Goal: Task Accomplishment & Management: Manage account settings

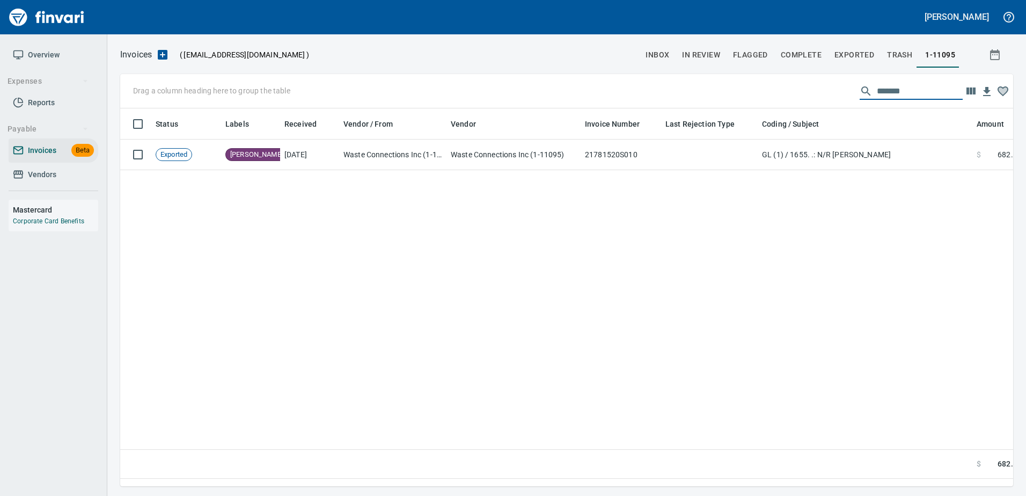
scroll to position [362, 877]
click at [54, 165] on link "Vendors" at bounding box center [54, 175] width 90 height 24
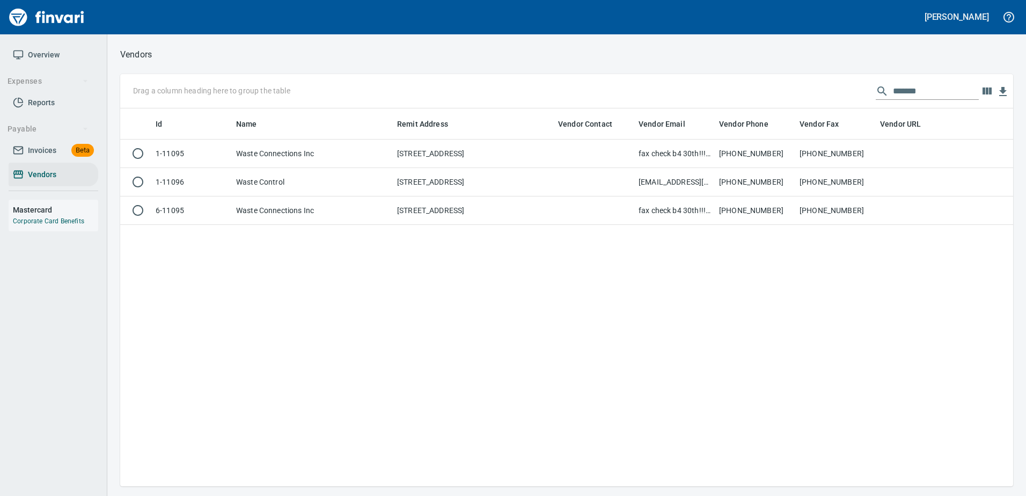
scroll to position [370, 885]
drag, startPoint x: 926, startPoint y: 89, endPoint x: 657, endPoint y: 97, distance: 269.1
click at [660, 97] on div "Drag a column heading here to group the table *******" at bounding box center [566, 91] width 893 height 34
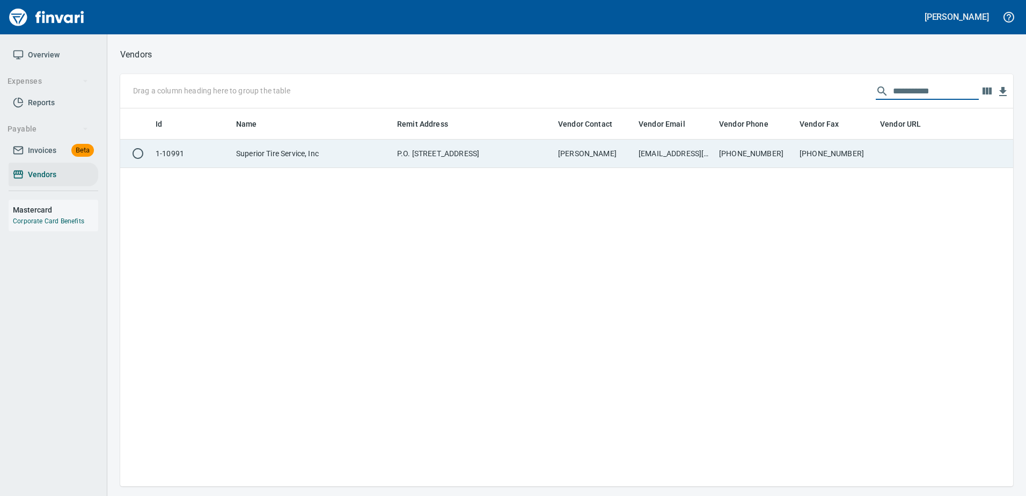
type input "**********"
click at [564, 152] on td "Donna Halsey" at bounding box center [594, 154] width 81 height 28
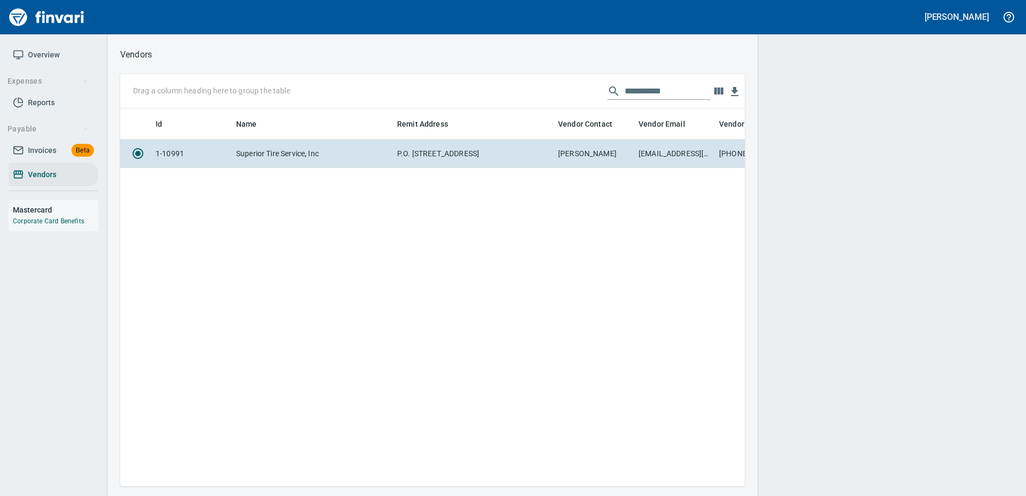
scroll to position [362, 617]
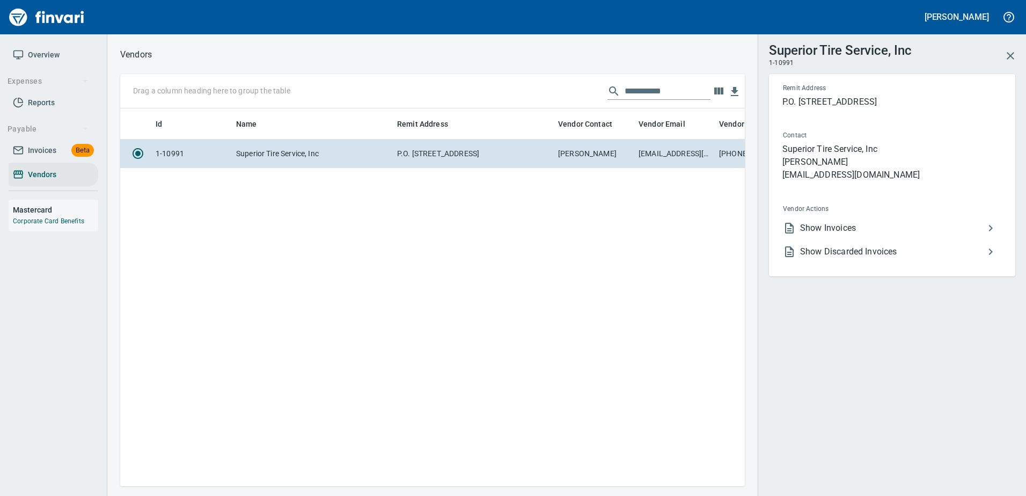
click at [854, 224] on span "Show Invoices" at bounding box center [892, 228] width 184 height 13
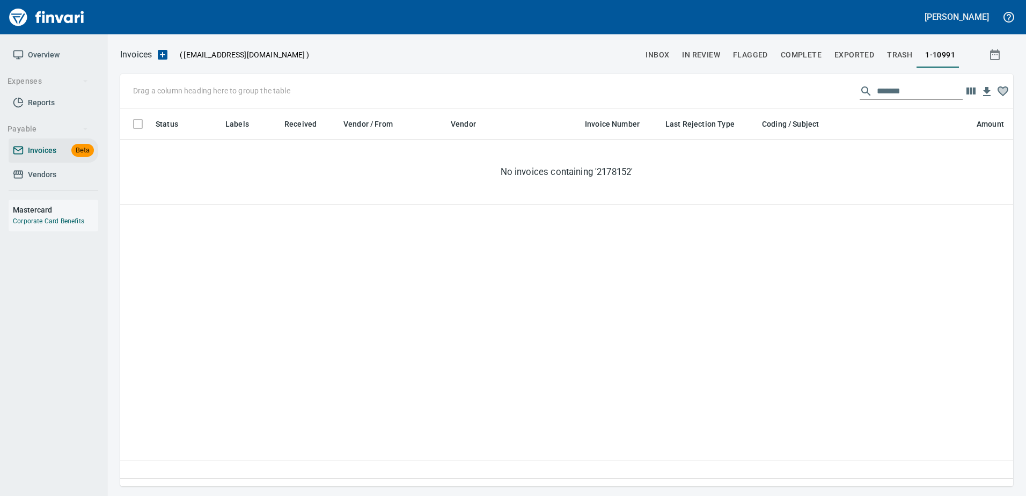
scroll to position [362, 885]
click at [907, 90] on input "*******" at bounding box center [920, 91] width 86 height 17
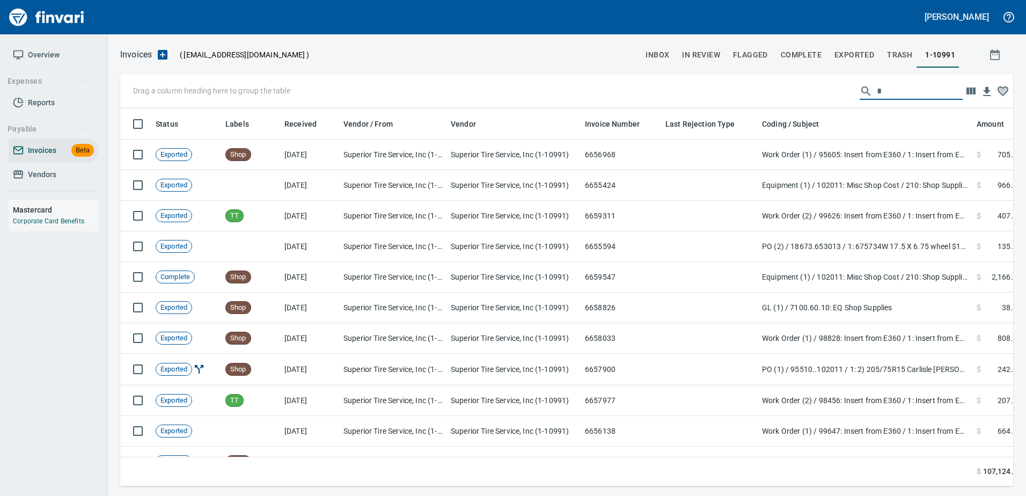
scroll to position [362, 877]
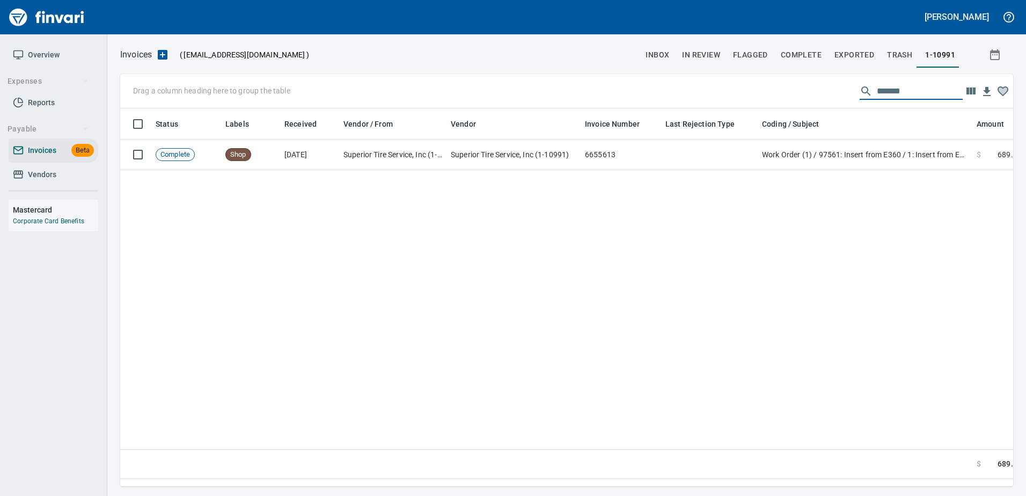
type input "*******"
click at [67, 166] on link "Vendors" at bounding box center [54, 175] width 90 height 24
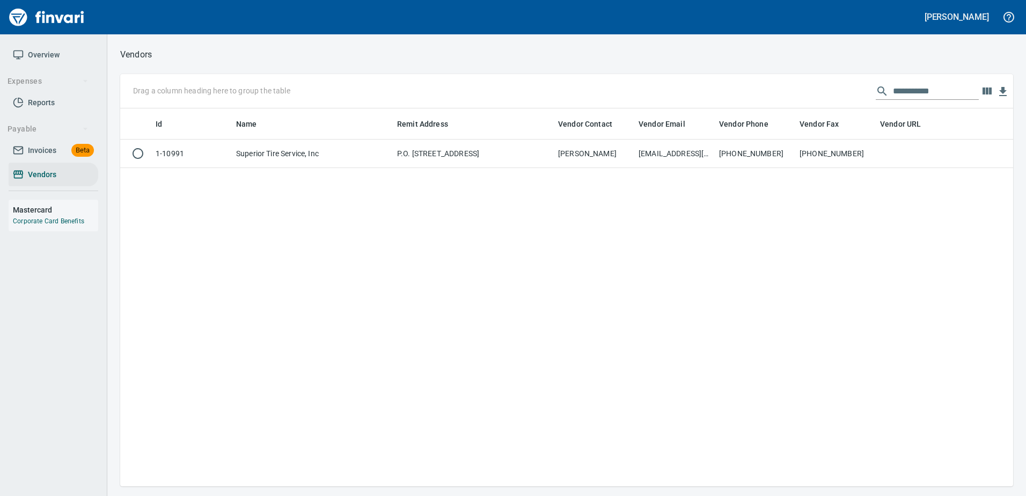
scroll to position [370, 885]
drag, startPoint x: 929, startPoint y: 92, endPoint x: 734, endPoint y: 96, distance: 194.9
click at [734, 96] on div "**********" at bounding box center [566, 91] width 893 height 34
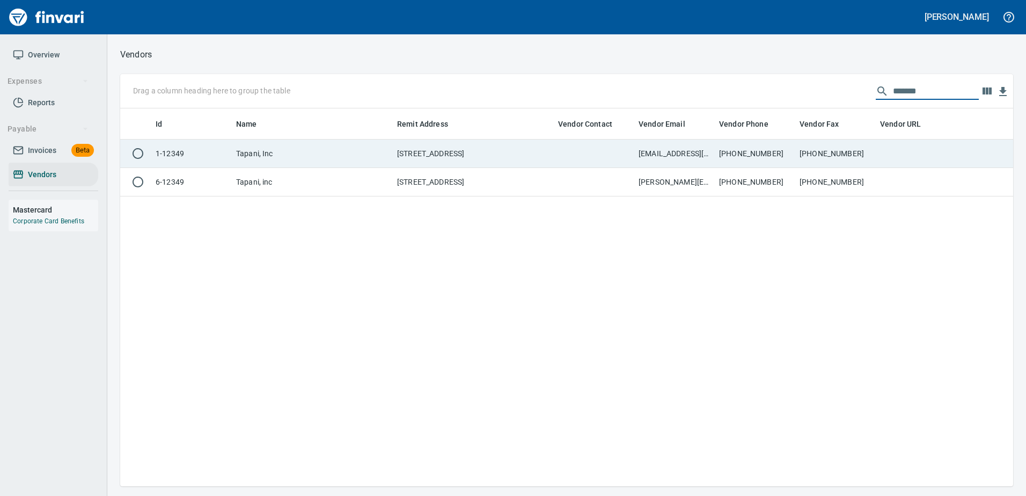
type input "*******"
click at [758, 161] on td "360-687-1148" at bounding box center [755, 154] width 81 height 28
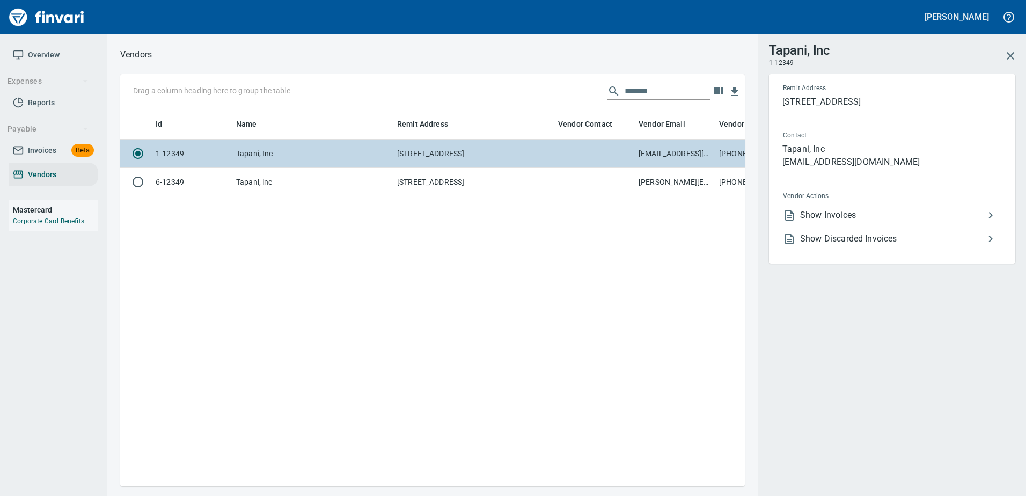
scroll to position [362, 617]
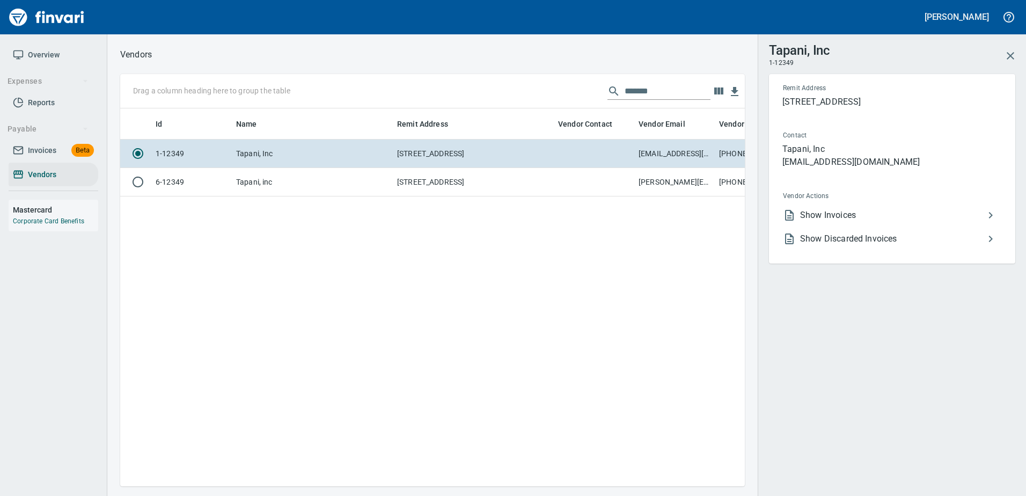
click at [830, 216] on span "Show Invoices" at bounding box center [892, 215] width 184 height 13
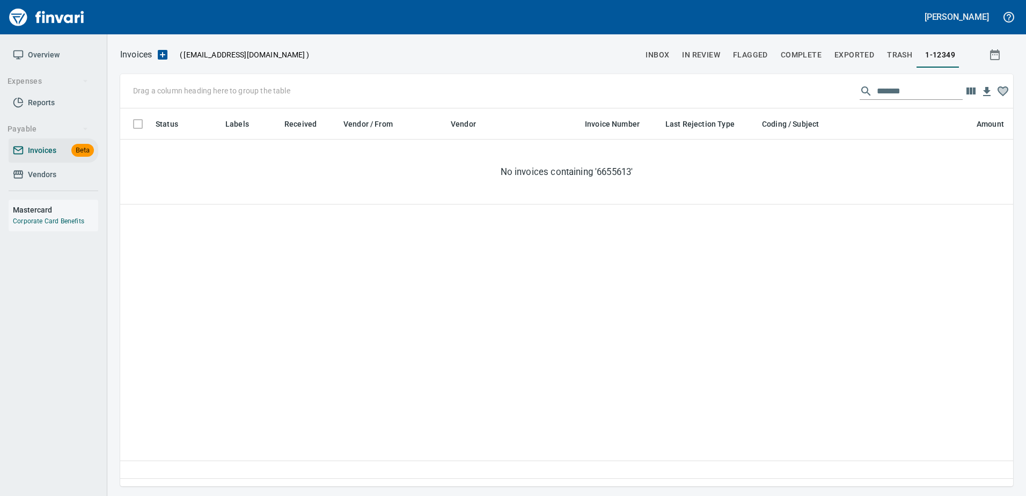
scroll to position [362, 885]
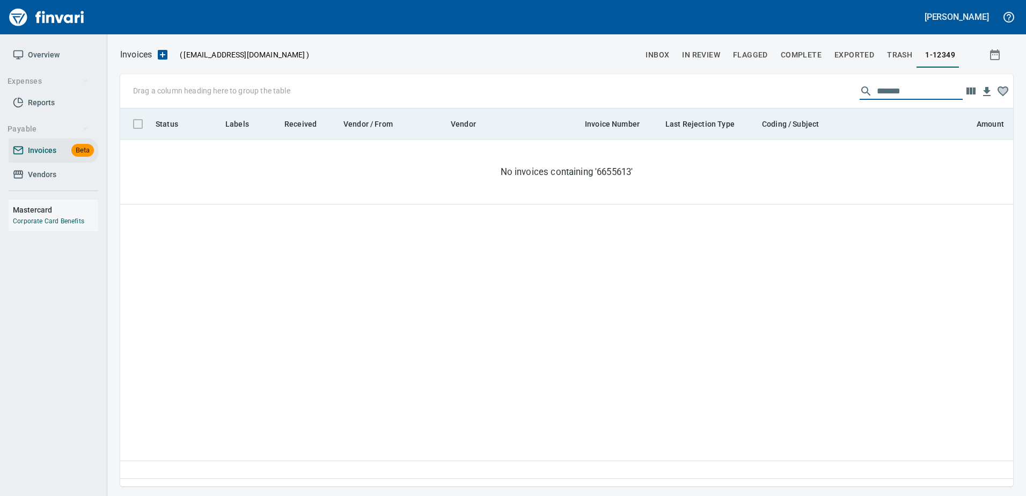
drag, startPoint x: 913, startPoint y: 89, endPoint x: 522, endPoint y: 127, distance: 393.2
click at [577, 129] on div "Drag a column heading here to group the table ******* Status Labels Received Ve…" at bounding box center [566, 280] width 893 height 412
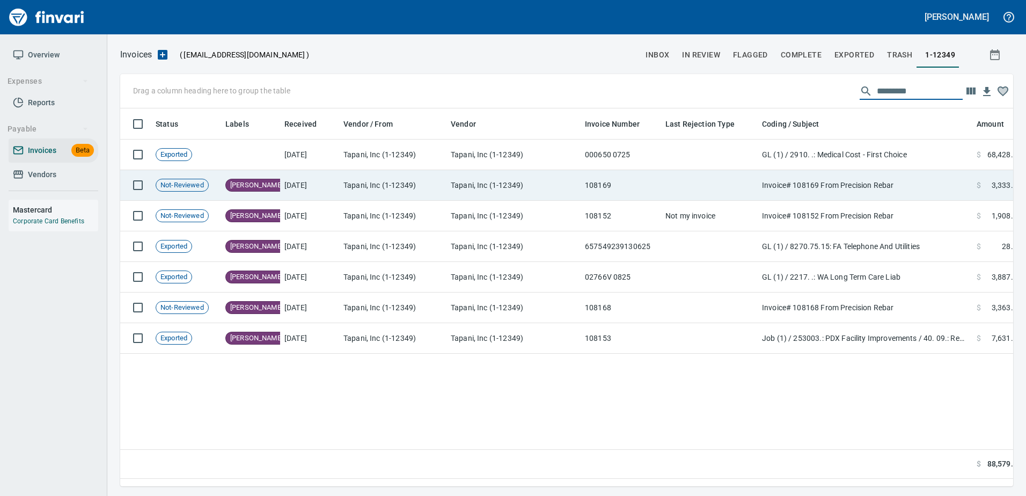
click at [872, 188] on td "Invoice# 108169 From Precision Rebar" at bounding box center [865, 185] width 215 height 31
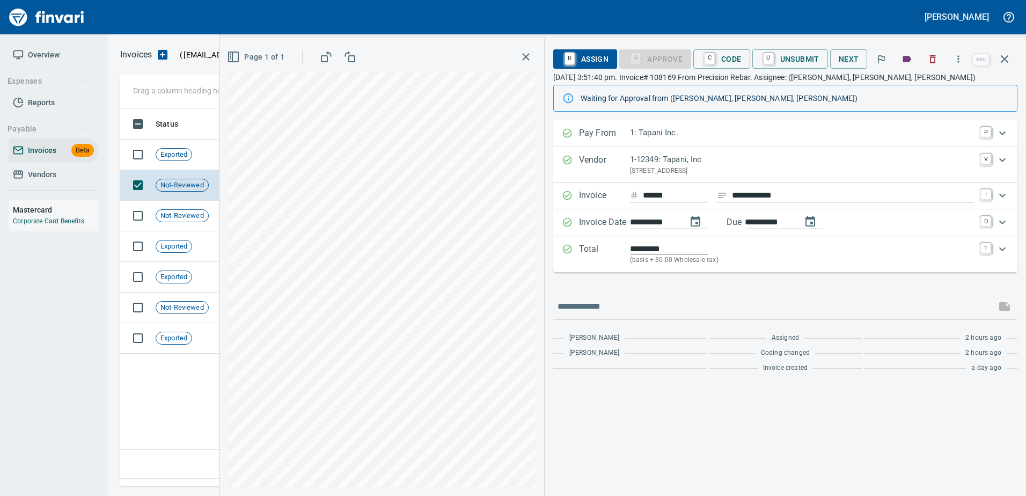
scroll to position [362, 885]
click at [682, 150] on div "Vendor 1-12349: Tapani, Inc PO Box 1900, Battle Ground WA 98604 US V" at bounding box center [785, 164] width 464 height 35
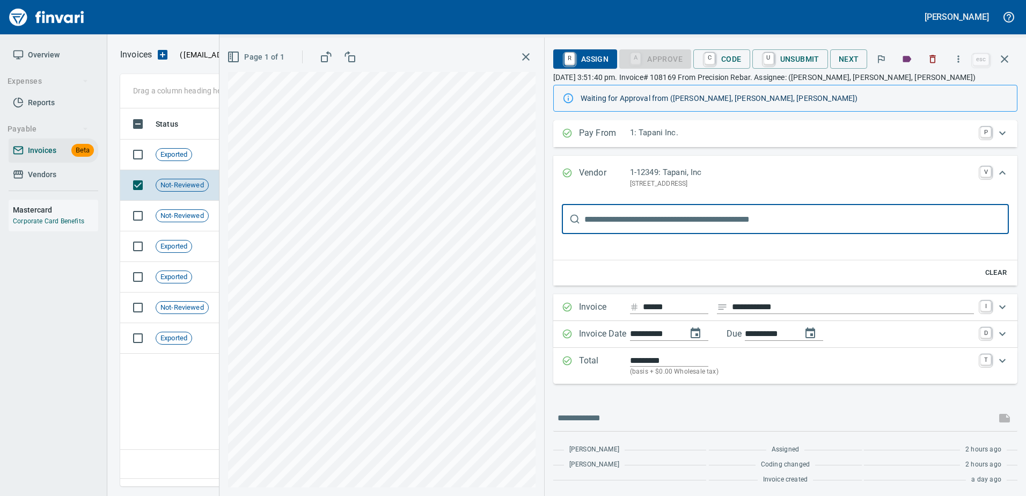
scroll to position [0, 0]
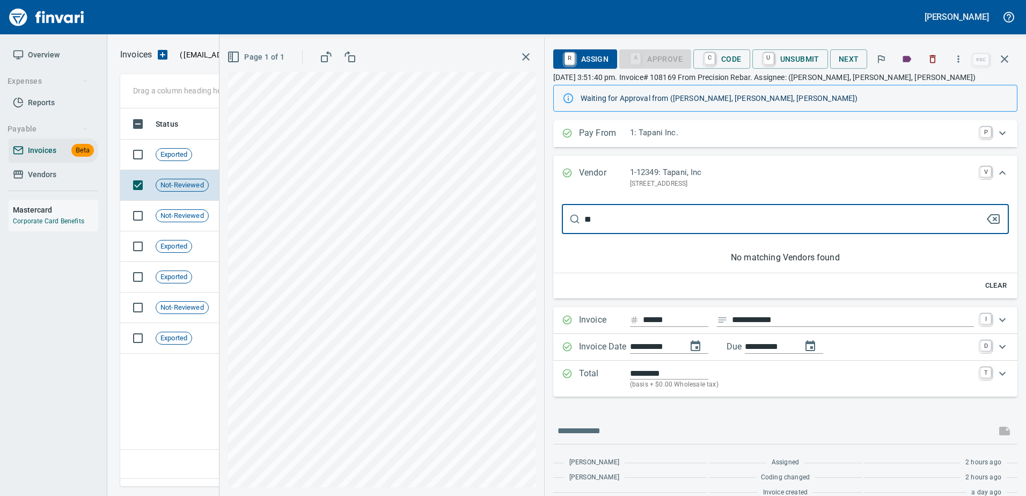
type input "*"
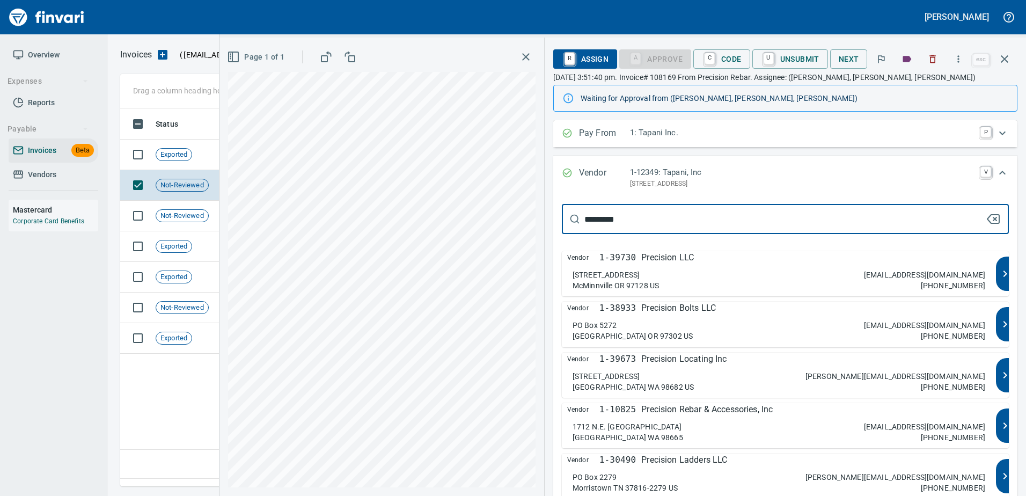
type input "*********"
click at [669, 423] on div "1712 N.E. 99th Street Vancouver WA 98665 eftpra@precisionrebar.com 360-574-1022" at bounding box center [779, 431] width 413 height 21
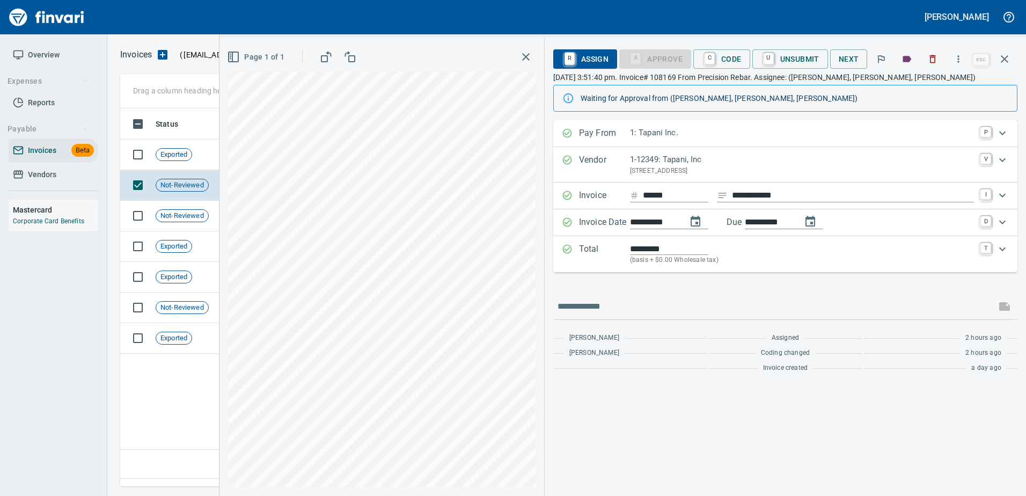
type input "**********"
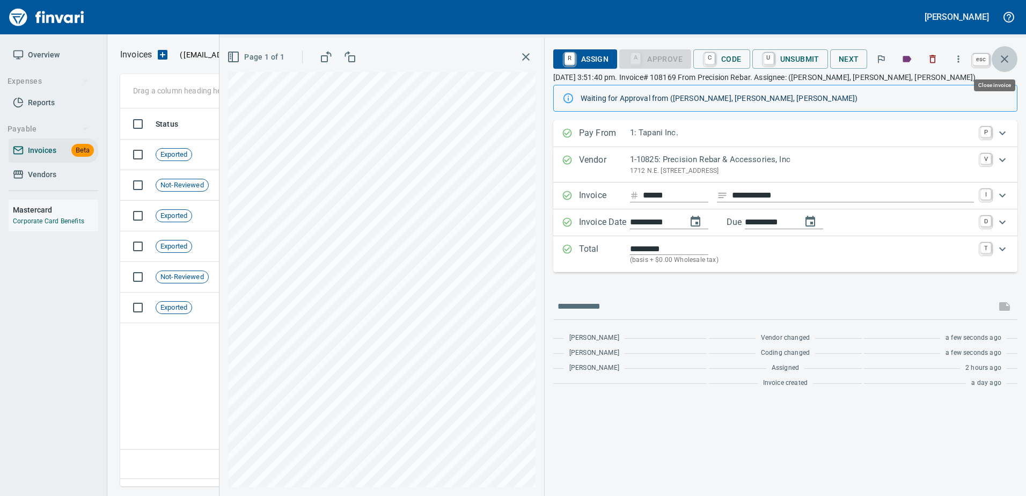
click at [1001, 59] on icon "button" at bounding box center [1004, 59] width 13 height 13
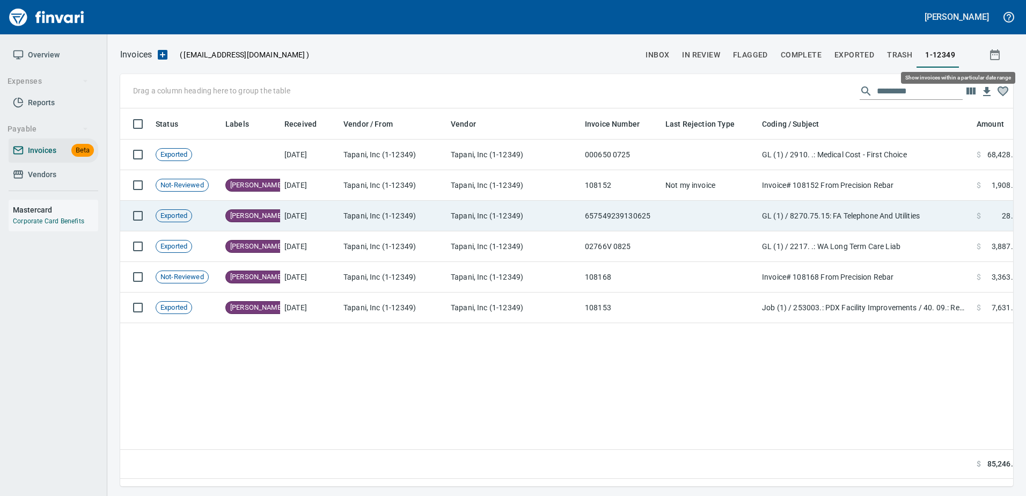
scroll to position [362, 885]
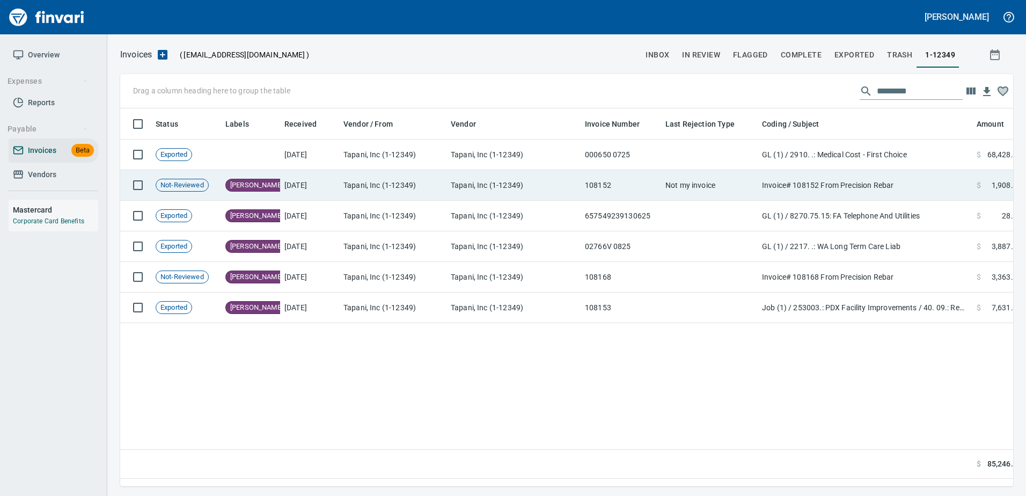
click at [614, 183] on td "108152" at bounding box center [621, 185] width 81 height 31
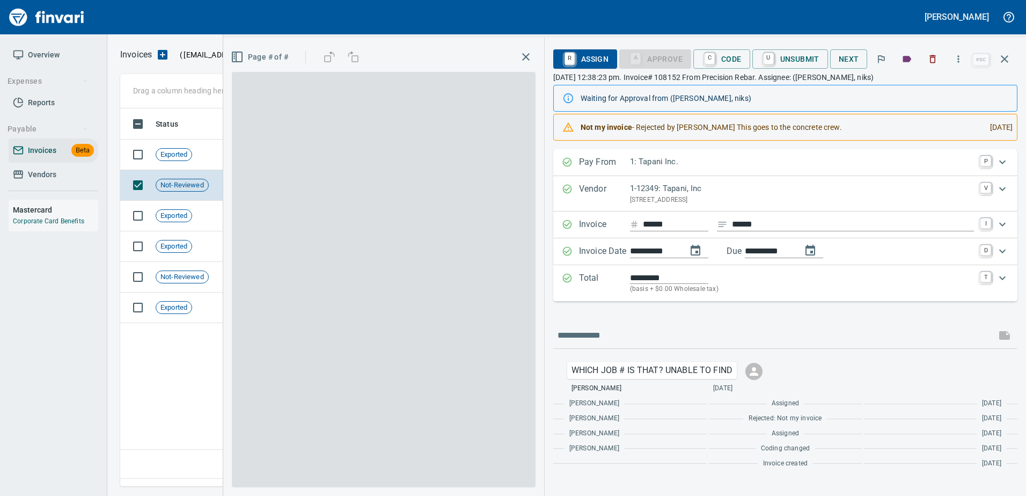
scroll to position [362, 885]
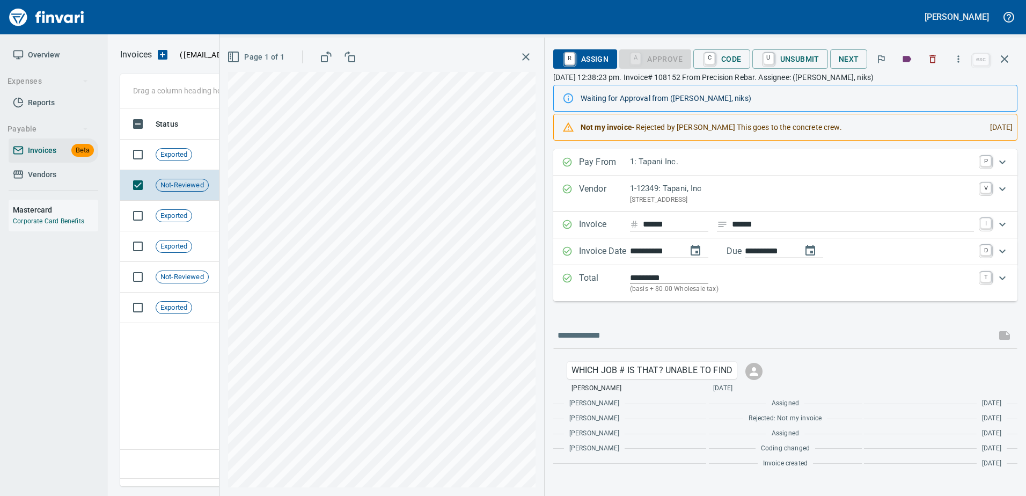
click at [647, 180] on div "Vendor 1-12349: Tapani, Inc PO Box 1900, Battle Ground WA 98604 US V" at bounding box center [785, 193] width 464 height 35
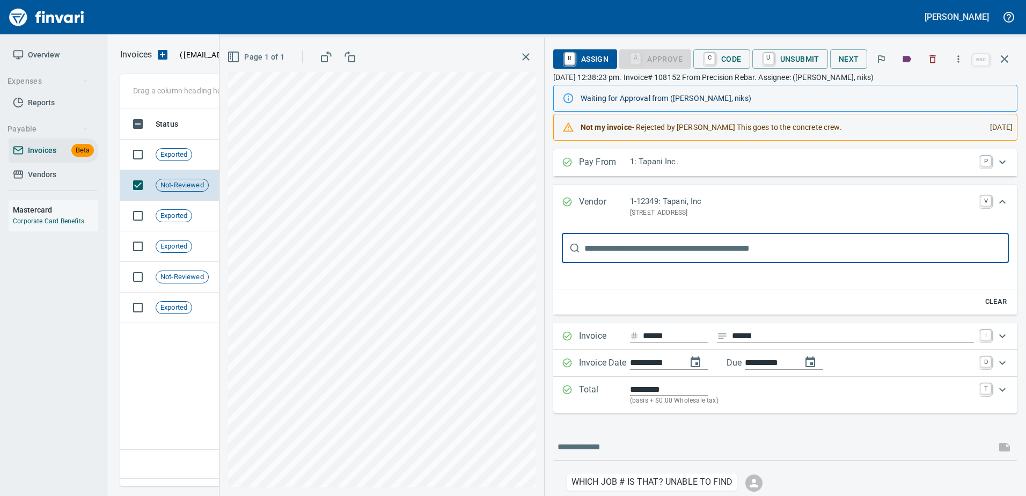
scroll to position [0, 0]
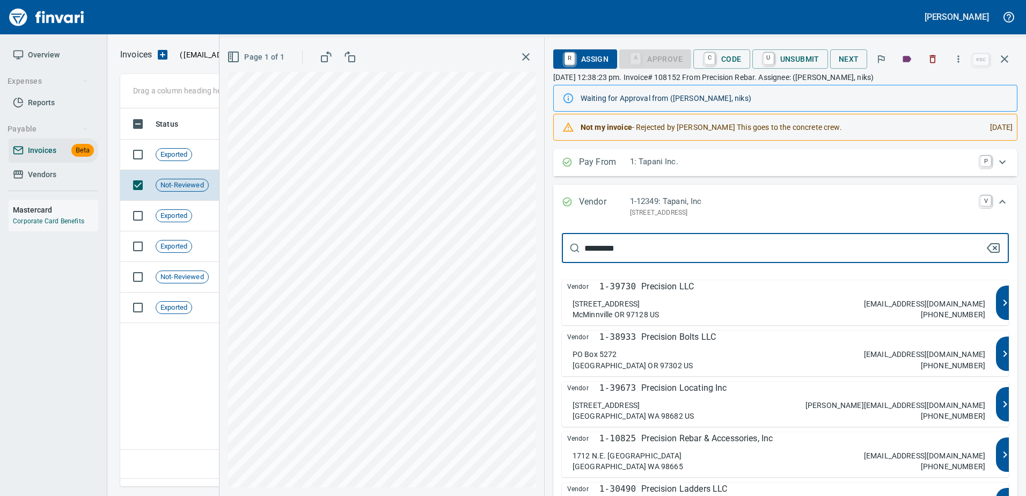
type input "*********"
click at [694, 456] on div "1712 N.E. 99th Street Vancouver WA 98665 eftpra@precisionrebar.com 360-574-1022" at bounding box center [779, 460] width 413 height 21
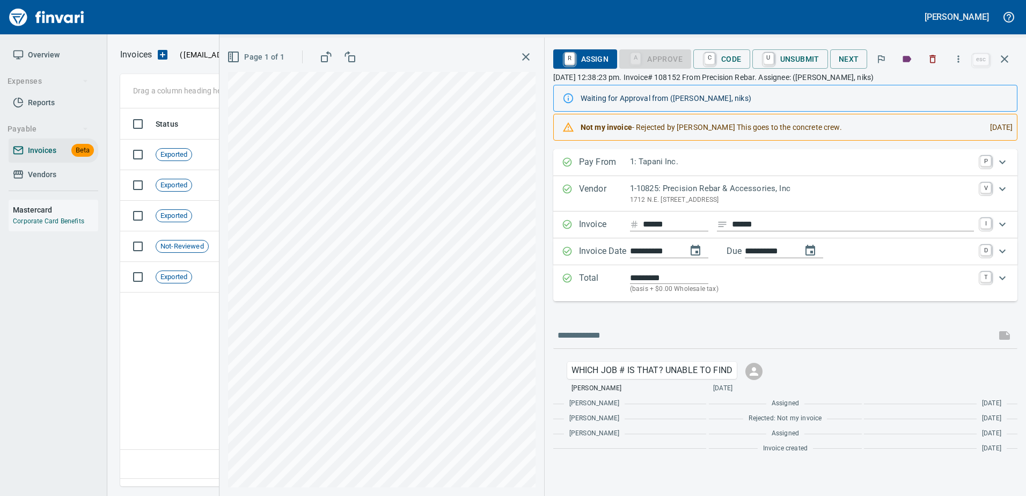
type input "**********"
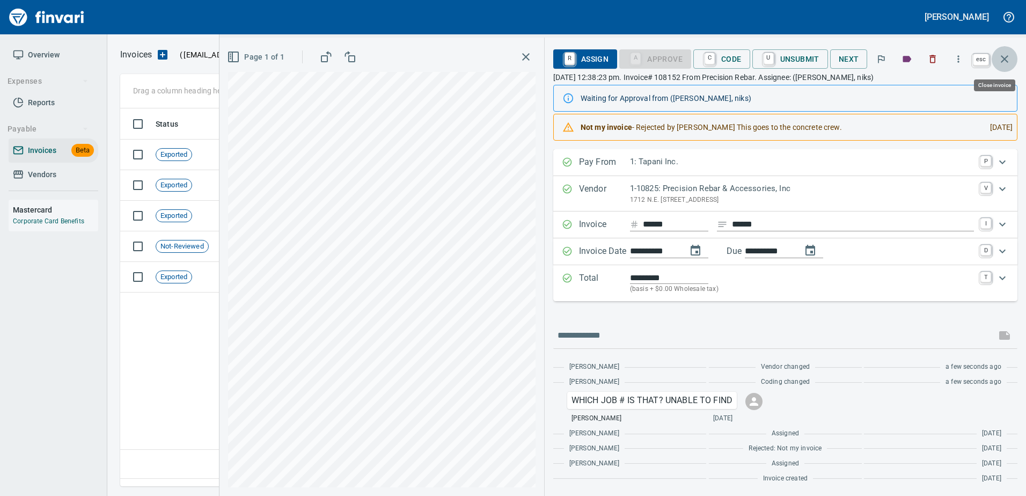
scroll to position [362, 885]
click at [1005, 59] on icon "button" at bounding box center [1005, 59] width 8 height 8
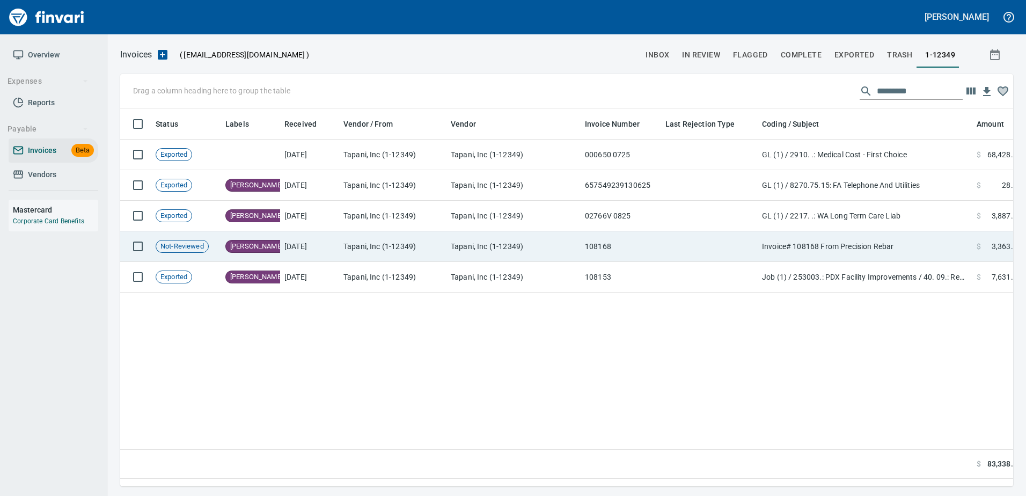
click at [741, 257] on td at bounding box center [709, 246] width 97 height 31
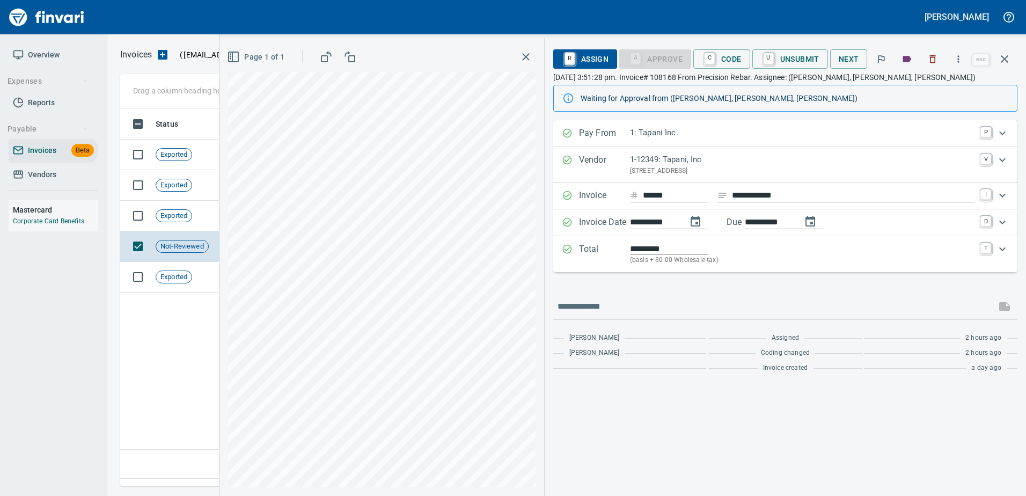
click at [676, 167] on p "PO Box 1900, Battle Ground WA 98604 US" at bounding box center [802, 171] width 344 height 11
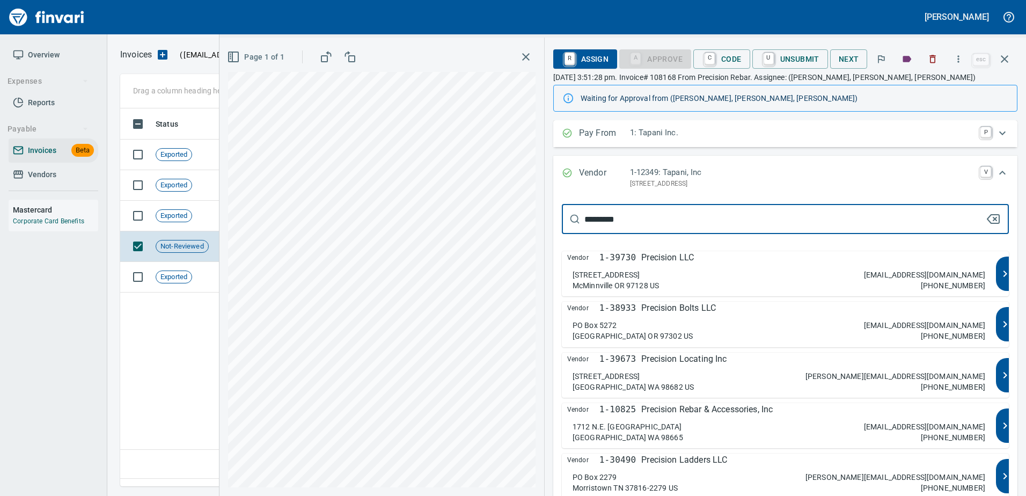
type input "*********"
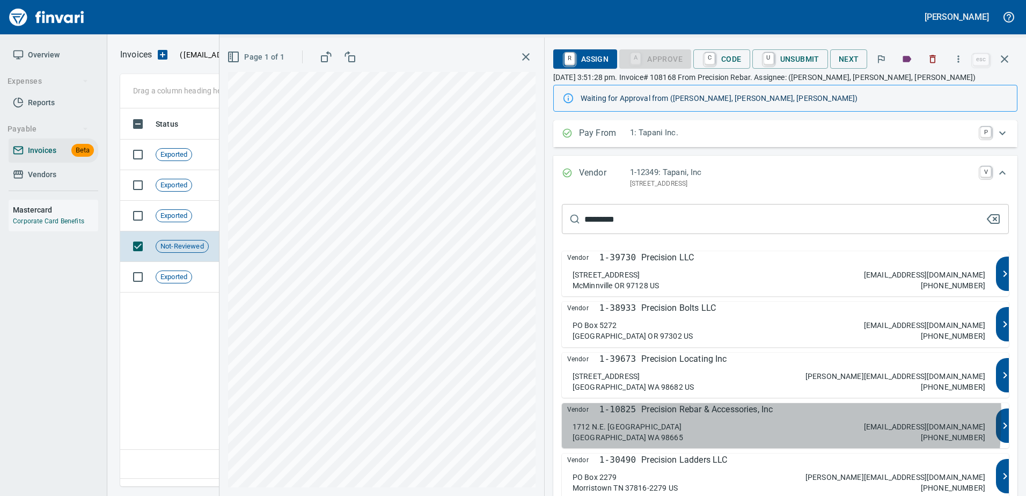
click at [661, 418] on div "Vendor 1-10825 Precision Rebar & Accessories, Inc 1712 N.E. 99th Street Vancouv…" at bounding box center [779, 425] width 434 height 45
type input "**********"
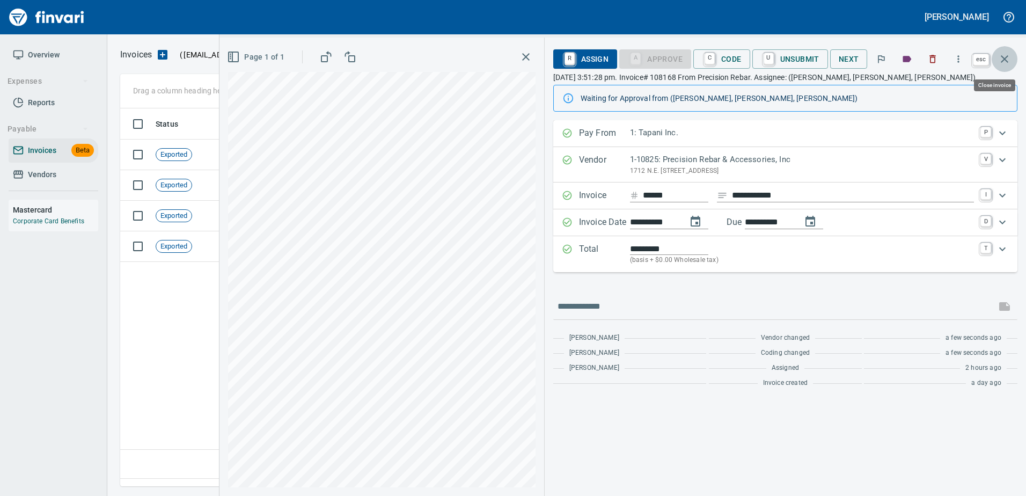
click at [1003, 58] on icon "button" at bounding box center [1004, 59] width 13 height 13
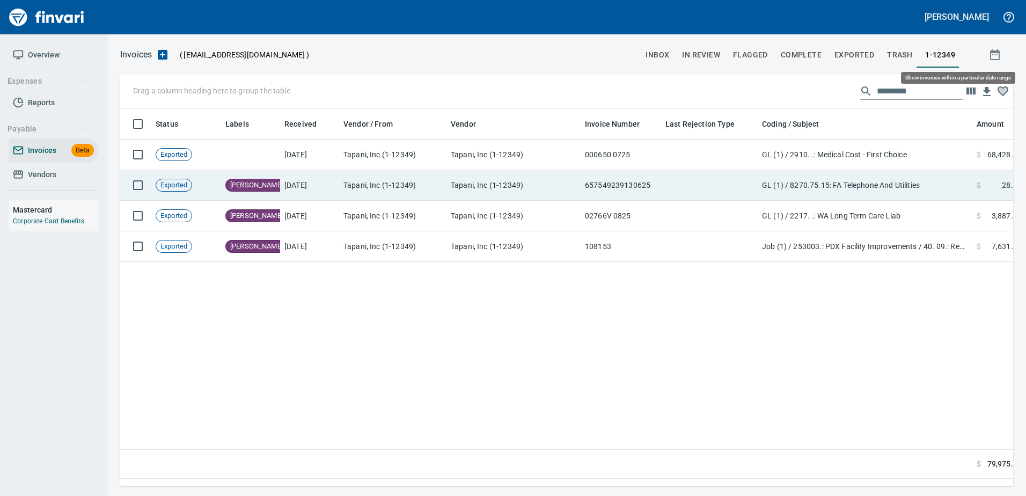
scroll to position [362, 885]
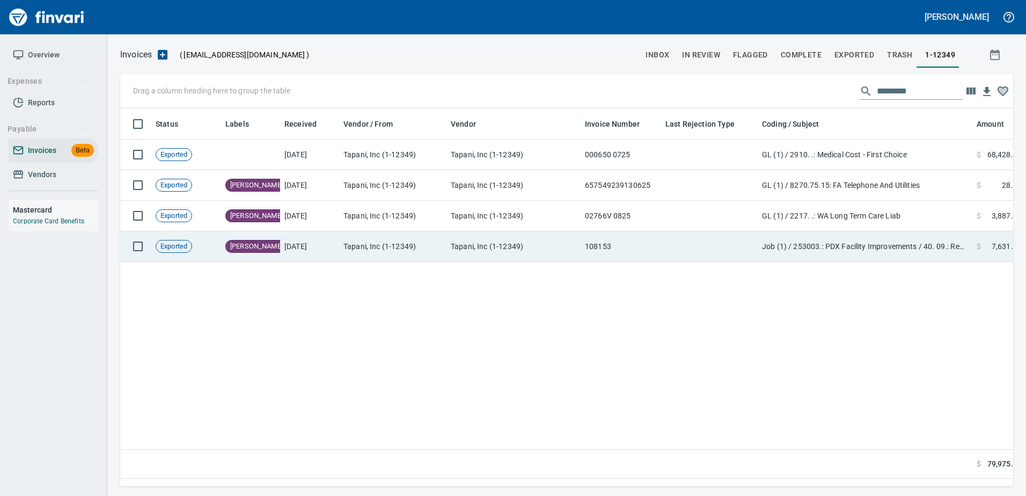
click at [476, 248] on td "Tapani, Inc (1-12349)" at bounding box center [514, 246] width 134 height 31
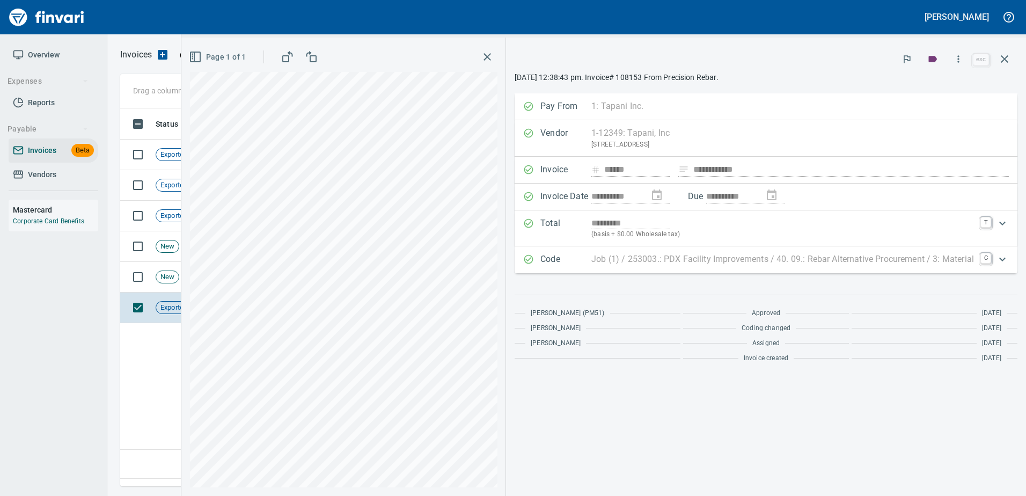
scroll to position [362, 885]
click at [959, 61] on icon "button" at bounding box center [958, 59] width 11 height 11
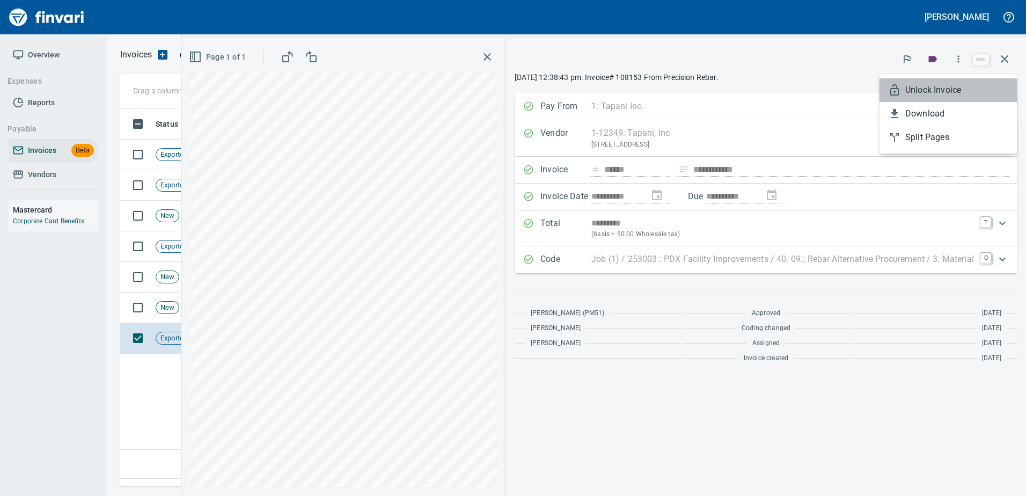
click at [923, 94] on span "Unlock Invoice" at bounding box center [957, 90] width 103 height 13
click at [954, 55] on icon "button" at bounding box center [958, 59] width 11 height 11
click at [925, 86] on span "Unlock Invoice" at bounding box center [957, 90] width 103 height 13
click at [1008, 54] on icon "button" at bounding box center [1004, 59] width 13 height 13
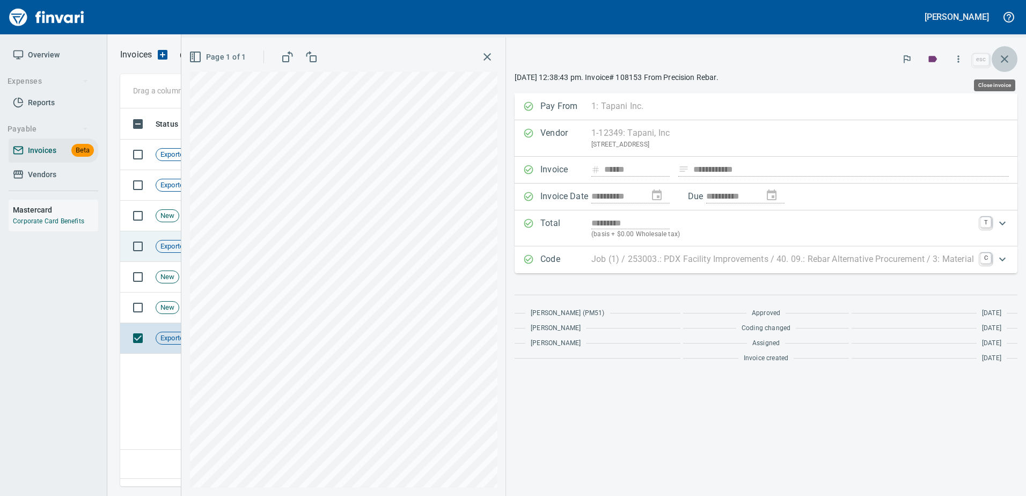
scroll to position [362, 885]
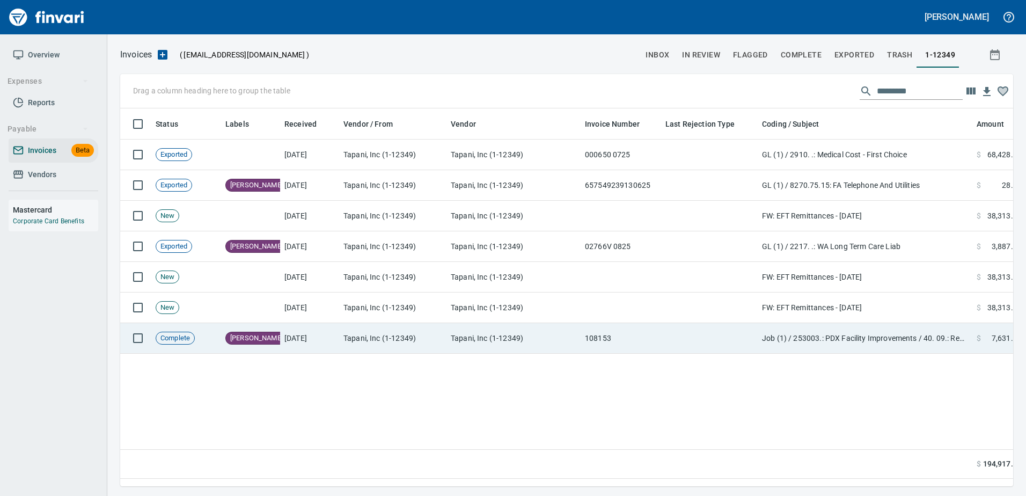
click at [324, 342] on td "9/4/2025" at bounding box center [309, 338] width 59 height 31
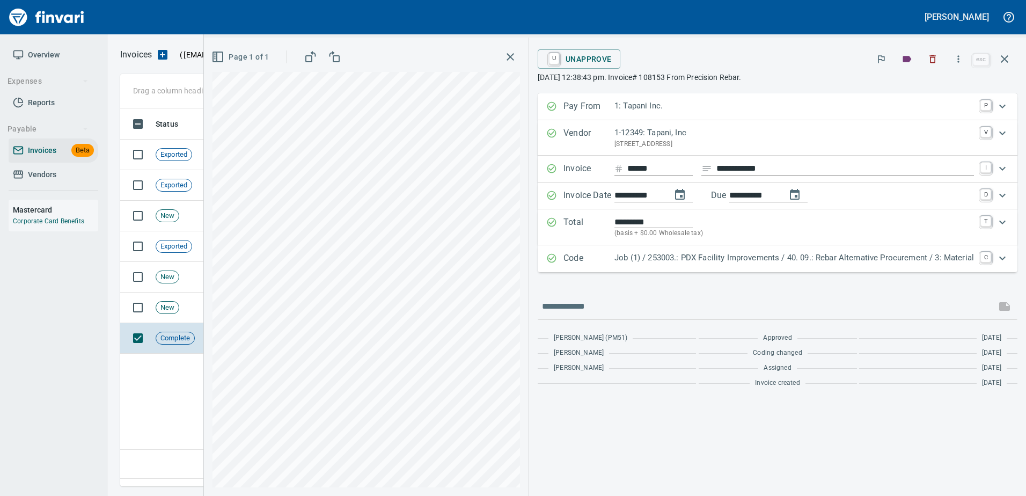
click at [679, 137] on p "1-12349: Tapani, Inc" at bounding box center [795, 133] width 360 height 12
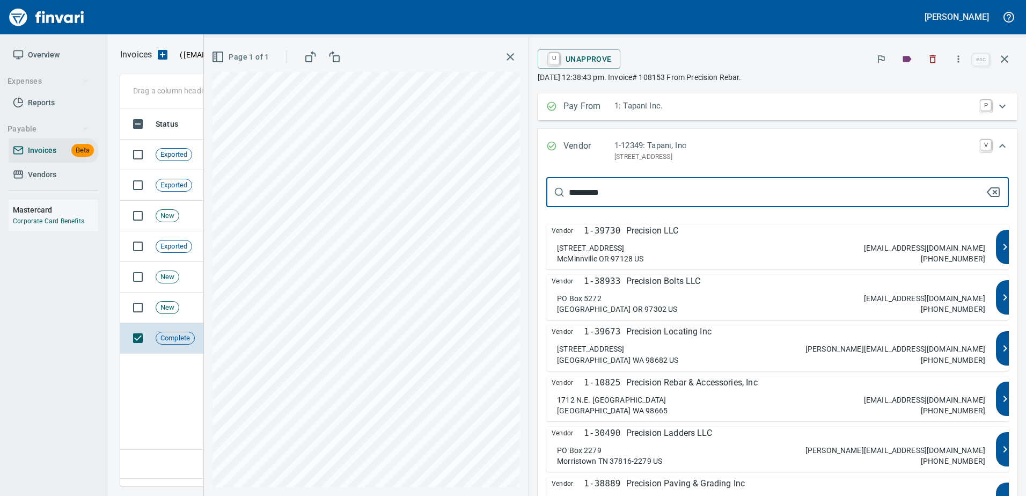
type input "*********"
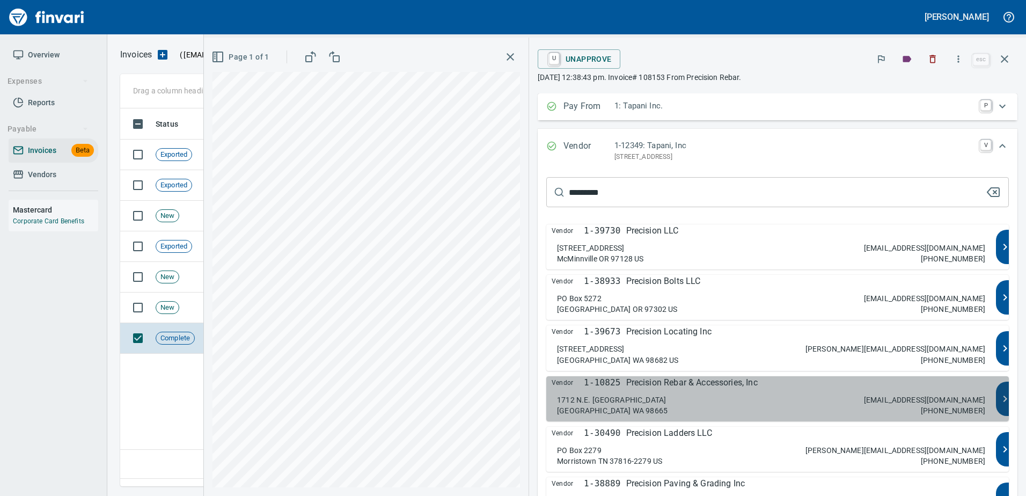
click at [699, 381] on p "Precision Rebar & Accessories, Inc" at bounding box center [692, 382] width 132 height 13
type input "**********"
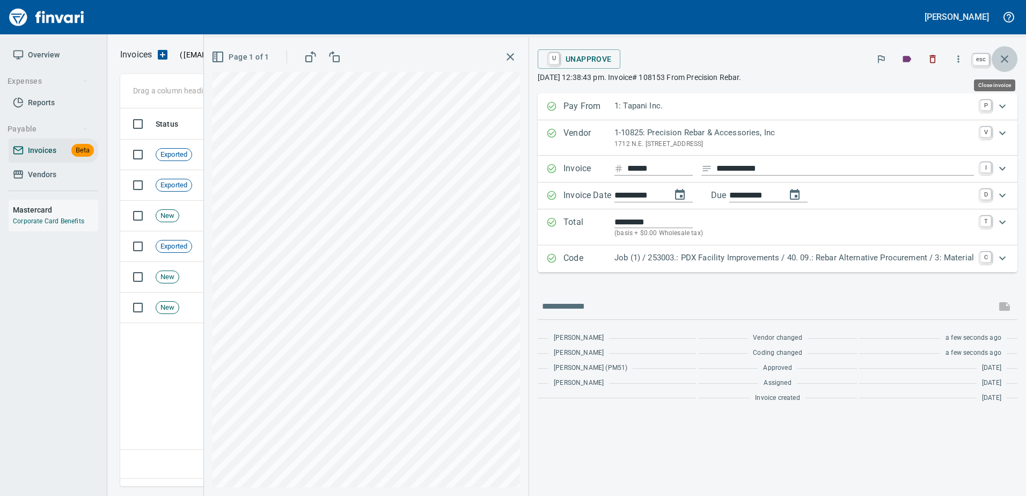
click at [1000, 53] on icon "button" at bounding box center [1004, 59] width 13 height 13
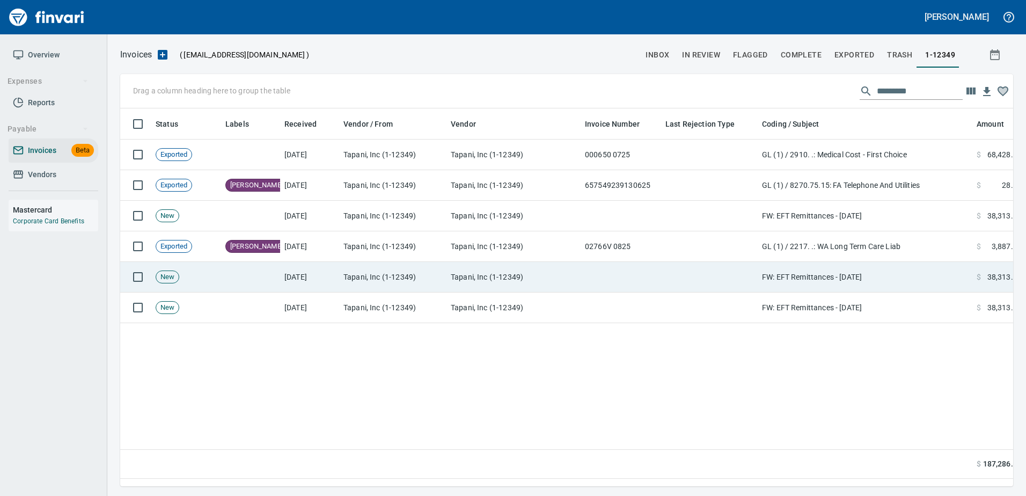
click at [711, 281] on td at bounding box center [709, 277] width 97 height 31
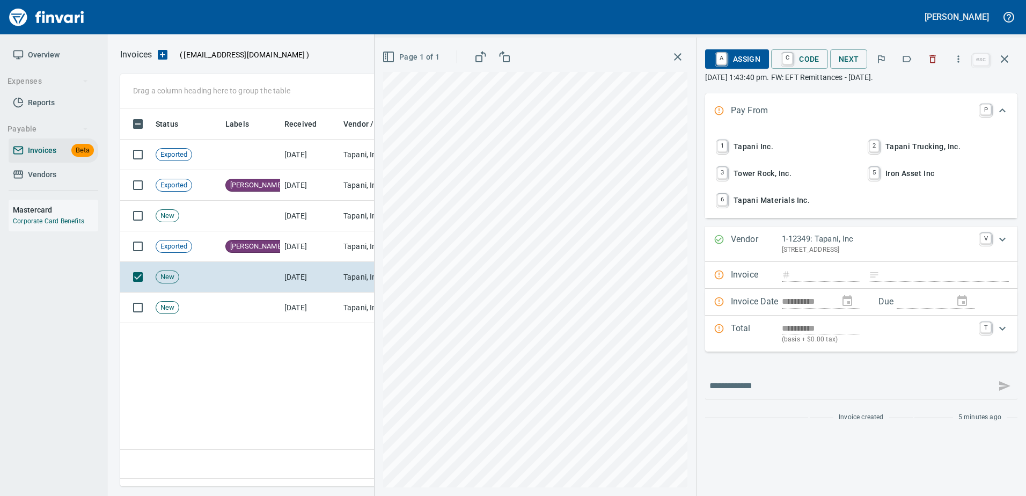
scroll to position [362, 885]
click at [941, 60] on button "button" at bounding box center [933, 59] width 24 height 24
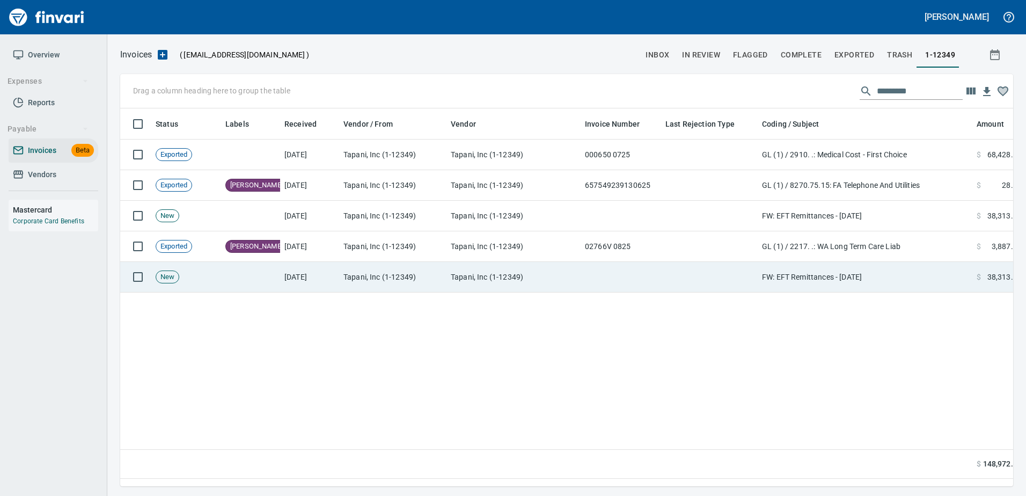
click at [696, 267] on td at bounding box center [709, 277] width 97 height 31
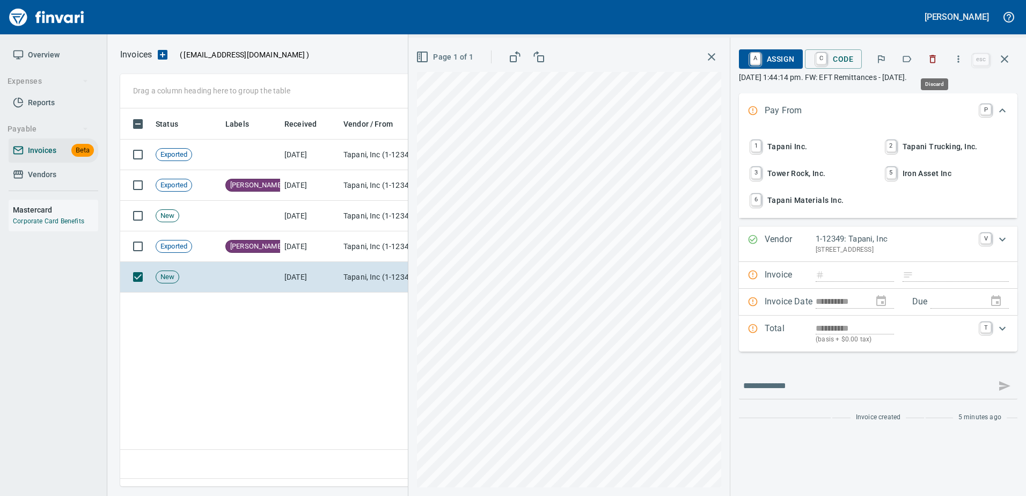
click at [934, 60] on icon "button" at bounding box center [933, 59] width 11 height 11
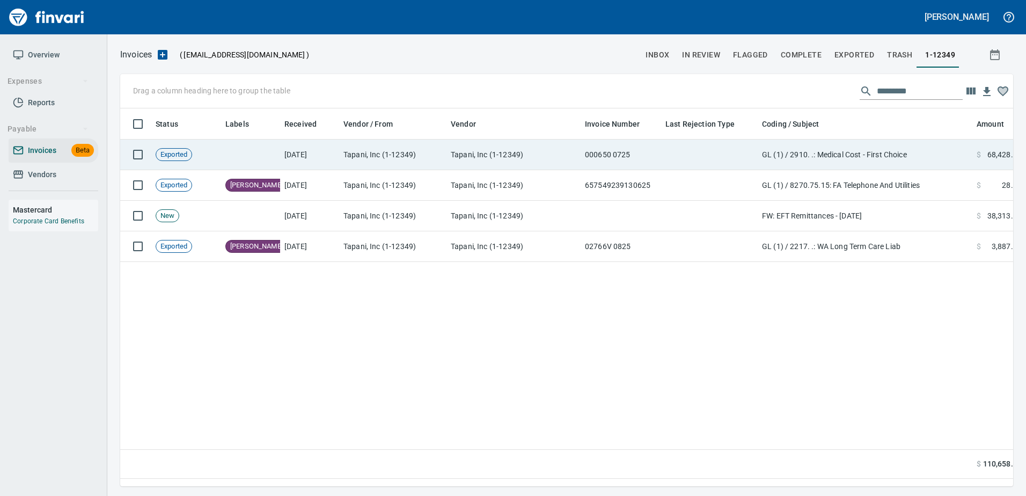
click at [718, 150] on td at bounding box center [709, 155] width 97 height 31
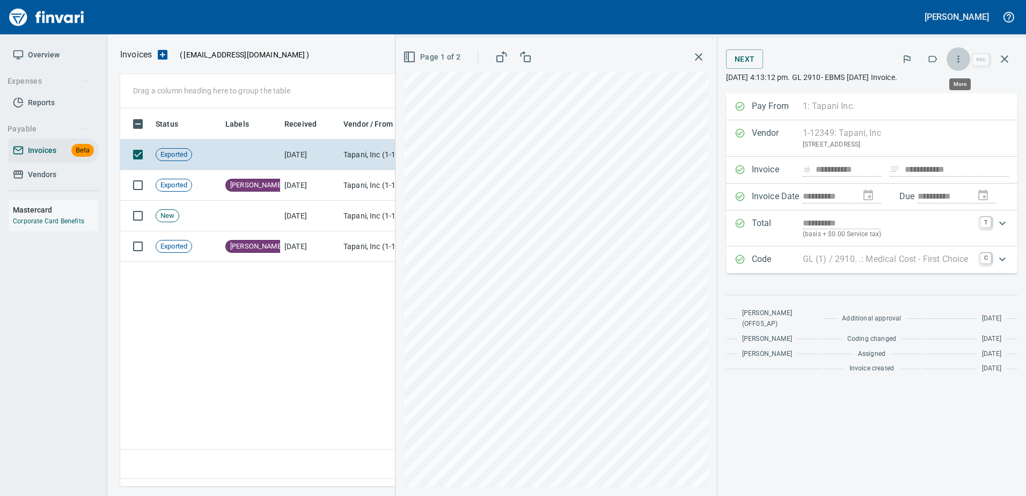
click at [962, 63] on icon "button" at bounding box center [958, 59] width 11 height 11
click at [927, 91] on span "Unlock Invoice" at bounding box center [957, 90] width 103 height 13
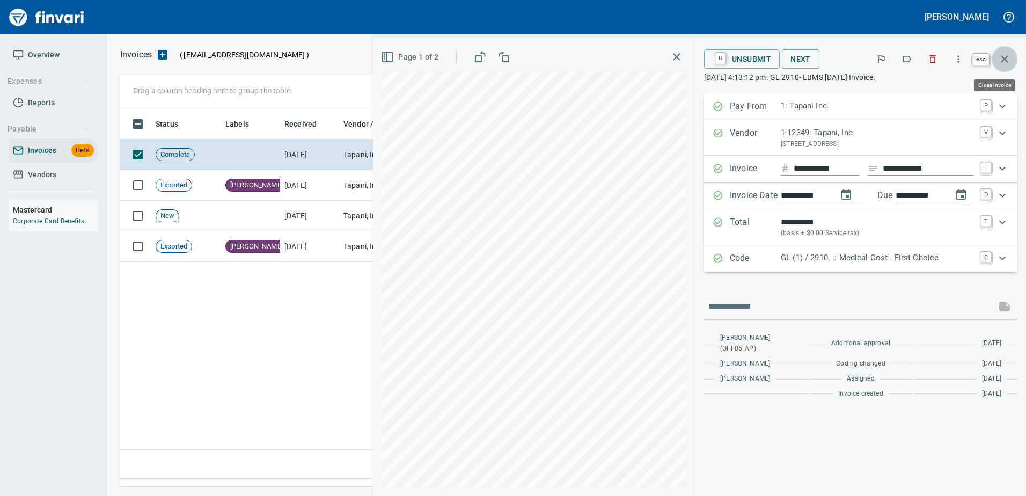
click at [998, 60] on button "button" at bounding box center [1005, 59] width 26 height 26
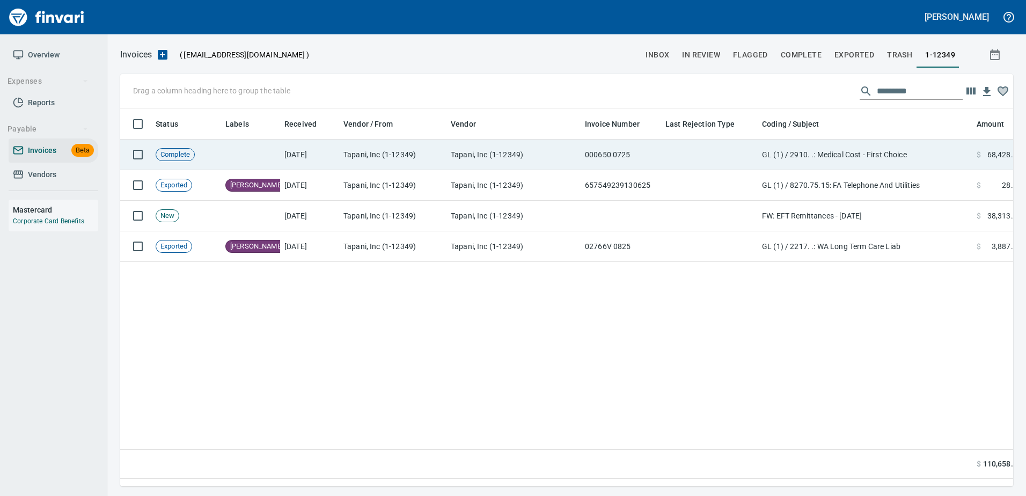
click at [777, 158] on td "GL (1) / 2910. .: Medical Cost - First Choice" at bounding box center [865, 155] width 215 height 31
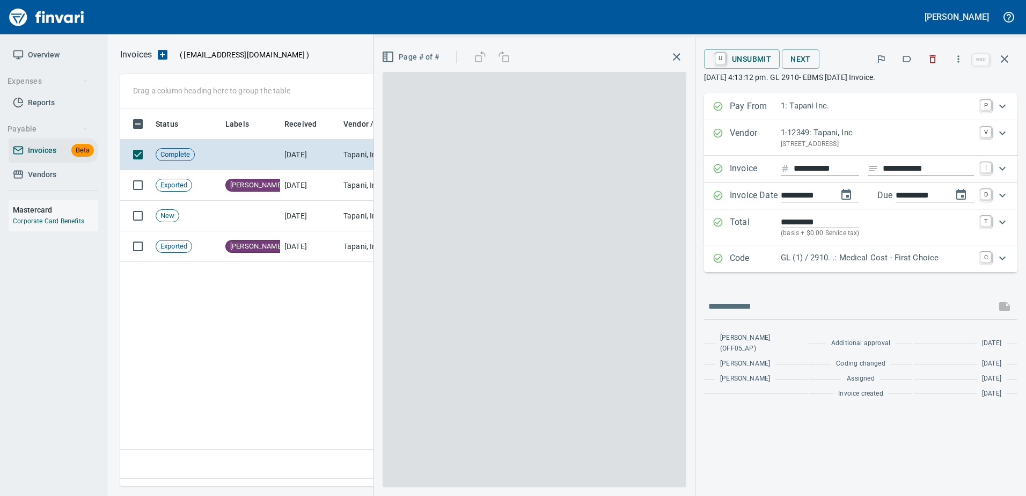
scroll to position [362, 885]
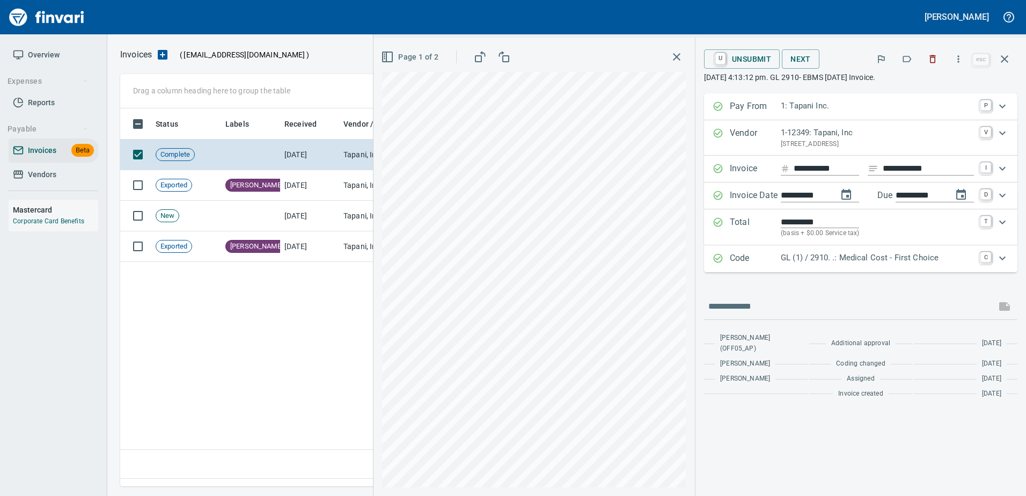
click at [819, 132] on p "1-12349: Tapani, Inc" at bounding box center [877, 133] width 193 height 12
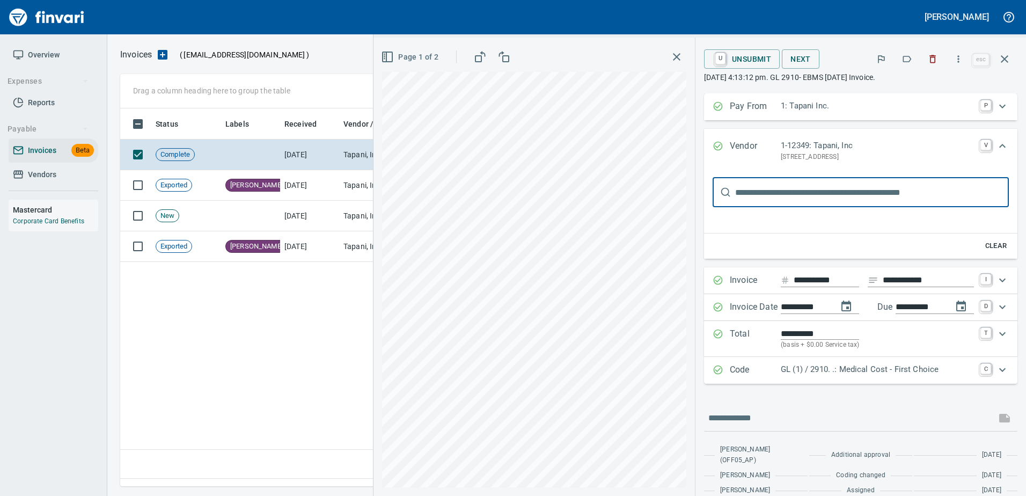
scroll to position [0, 0]
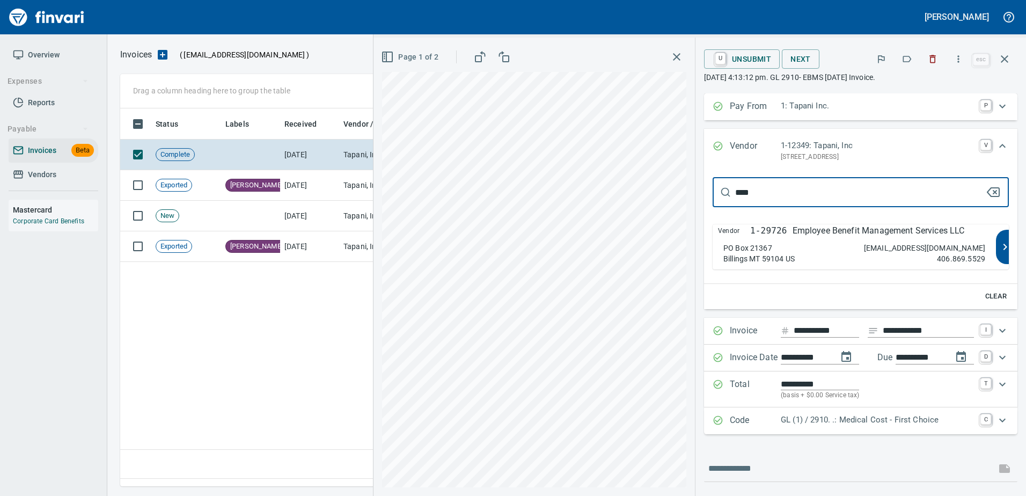
type input "****"
click at [830, 241] on div "Vendor 1-29726 Employee Benefit Management Services LLC PO Box 21367 Billings M…" at bounding box center [854, 246] width 283 height 45
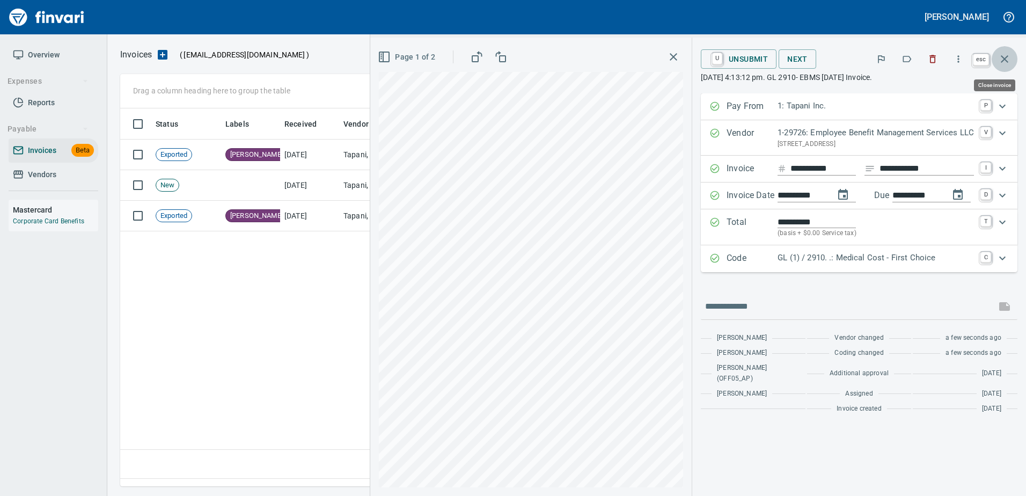
click at [1000, 62] on icon "button" at bounding box center [1004, 59] width 13 height 13
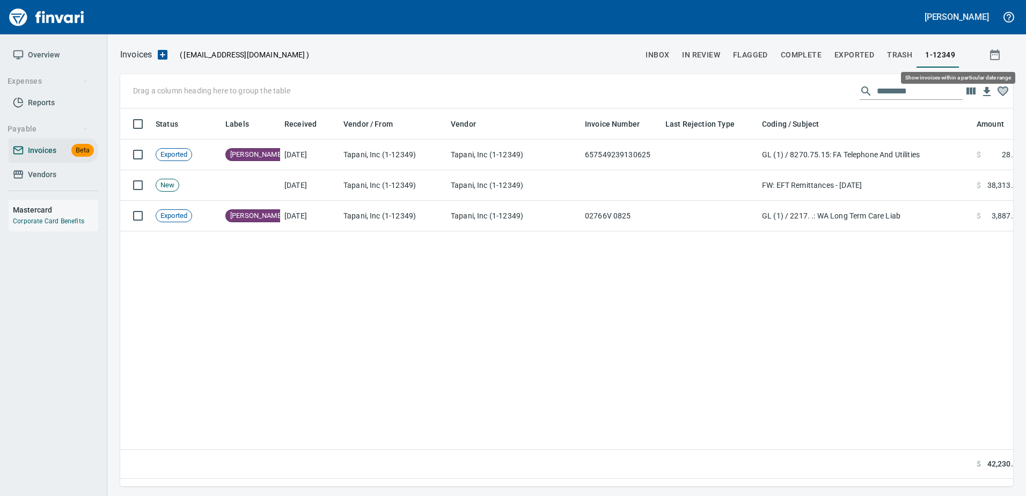
scroll to position [362, 885]
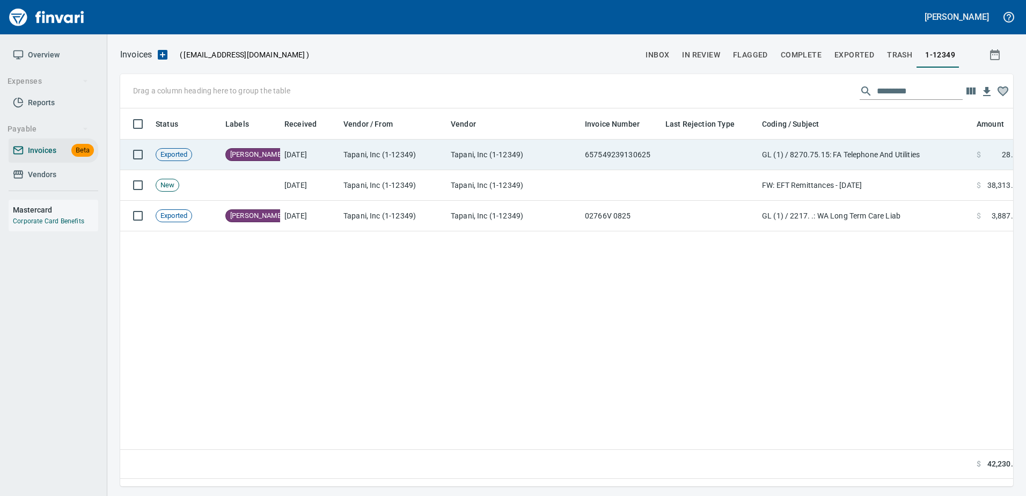
click at [797, 149] on td "GL (1) / 8270.75.15: FA Telephone And Utilities" at bounding box center [865, 155] width 215 height 31
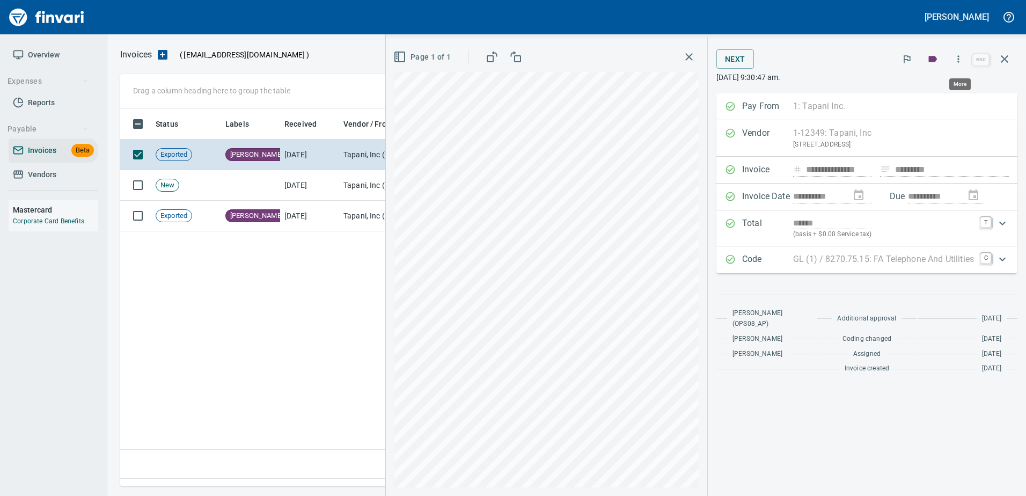
scroll to position [362, 885]
click at [960, 57] on icon "button" at bounding box center [958, 59] width 11 height 11
click at [920, 92] on span "Unlock Invoice" at bounding box center [957, 90] width 103 height 13
click at [1002, 60] on icon "button" at bounding box center [1004, 59] width 13 height 13
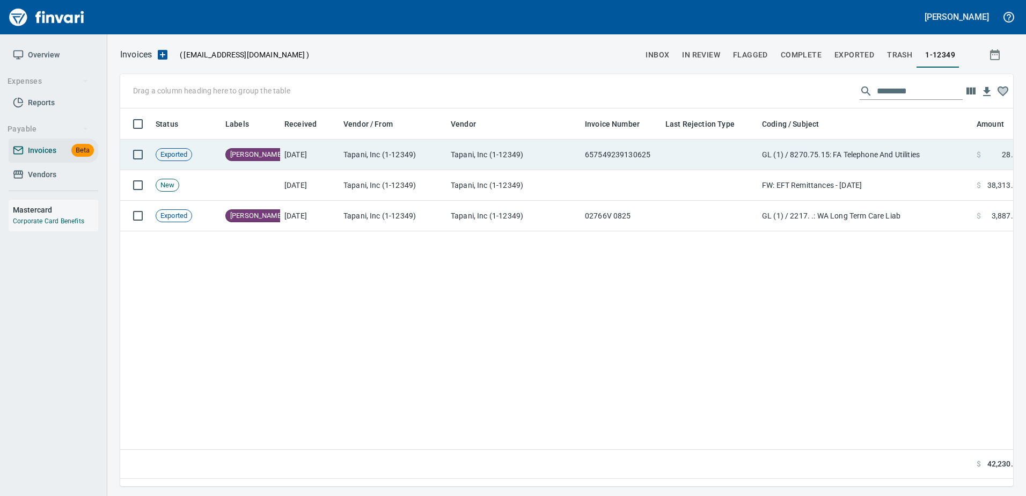
click at [510, 154] on td "Tapani, Inc (1-12349)" at bounding box center [514, 155] width 134 height 31
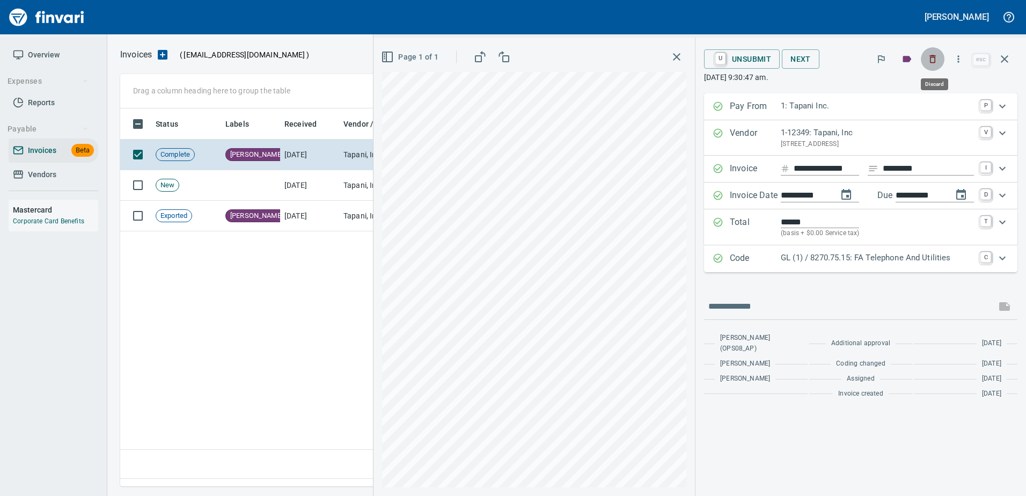
click at [928, 59] on button "button" at bounding box center [933, 59] width 24 height 24
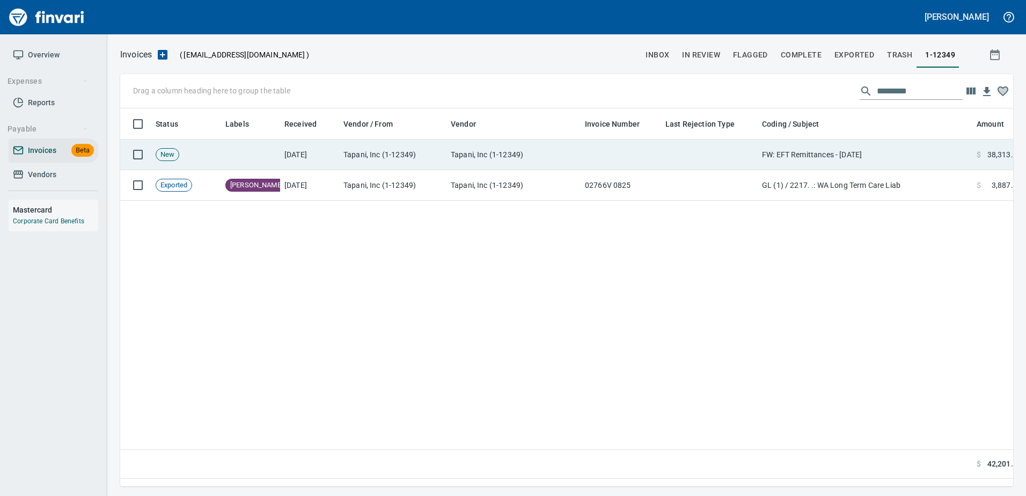
click at [572, 151] on td "Tapani, Inc (1-12349)" at bounding box center [514, 155] width 134 height 31
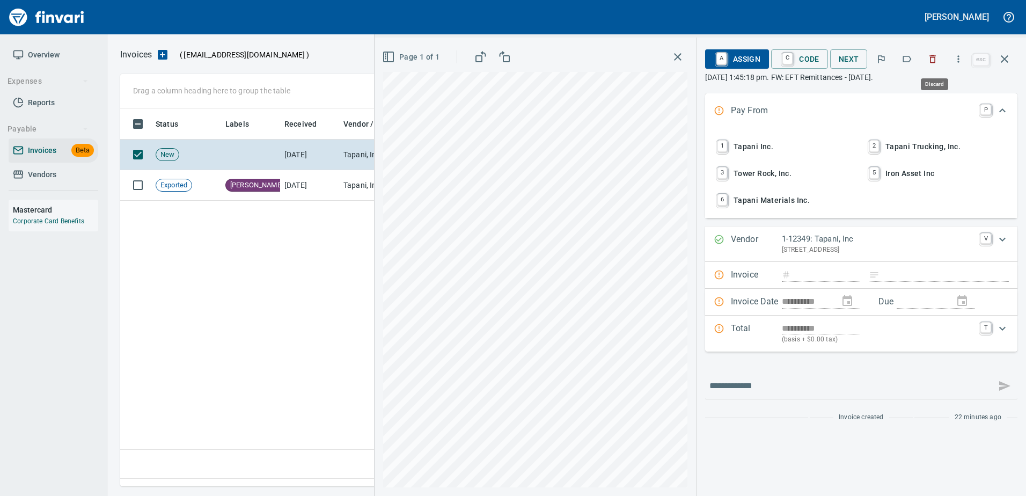
click at [930, 64] on button "button" at bounding box center [933, 59] width 24 height 24
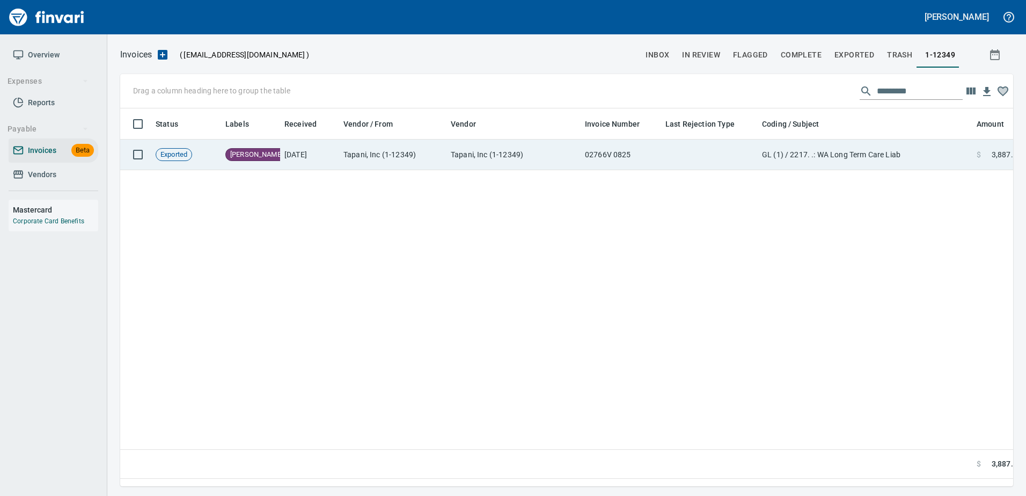
click at [732, 143] on td at bounding box center [709, 155] width 97 height 31
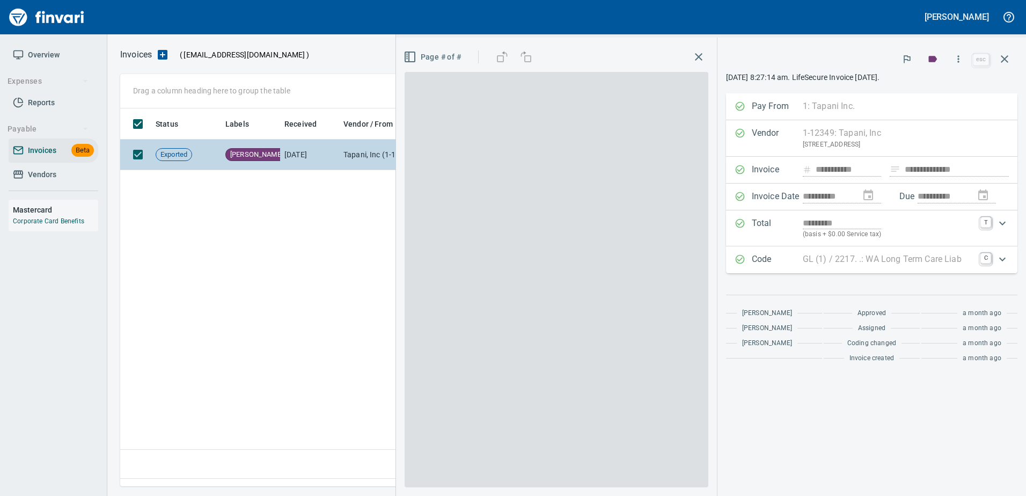
scroll to position [362, 885]
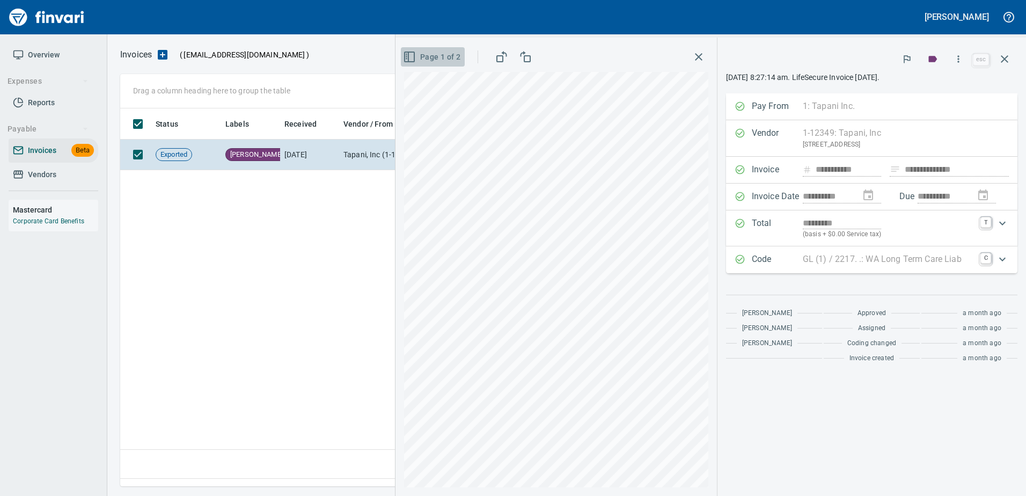
click at [417, 52] on span "Page 1 of 2" at bounding box center [432, 56] width 55 height 13
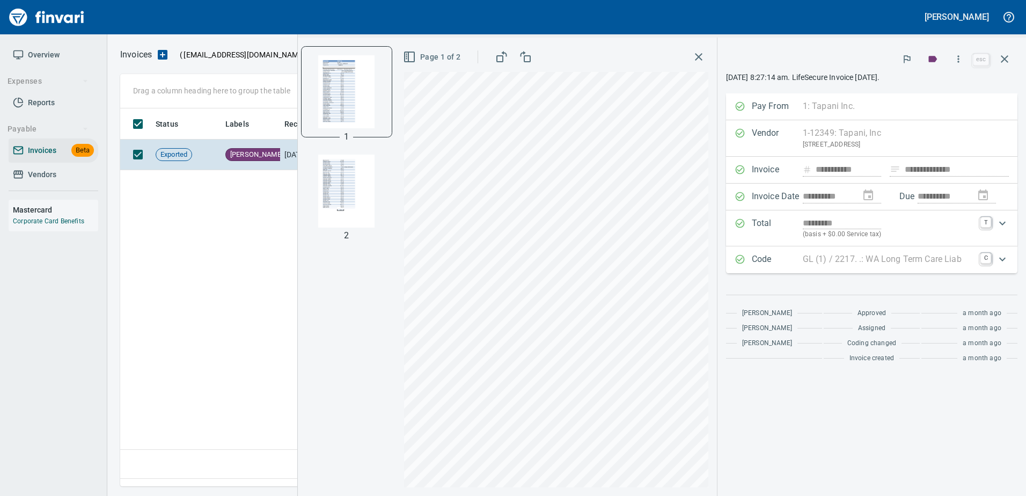
click at [417, 52] on span "Page 1 of 2" at bounding box center [432, 56] width 55 height 13
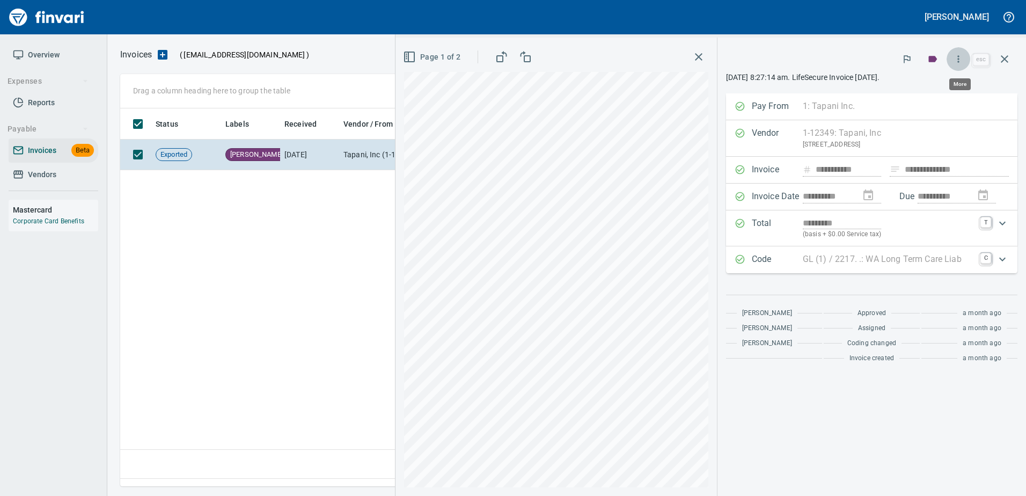
click at [956, 65] on button "button" at bounding box center [959, 59] width 24 height 24
click at [928, 85] on span "Unlock Invoice" at bounding box center [957, 90] width 103 height 13
click at [959, 56] on icon "button" at bounding box center [958, 59] width 11 height 11
click at [921, 93] on span "Unlock Invoice" at bounding box center [957, 90] width 103 height 13
click at [1006, 63] on icon "button" at bounding box center [1004, 59] width 13 height 13
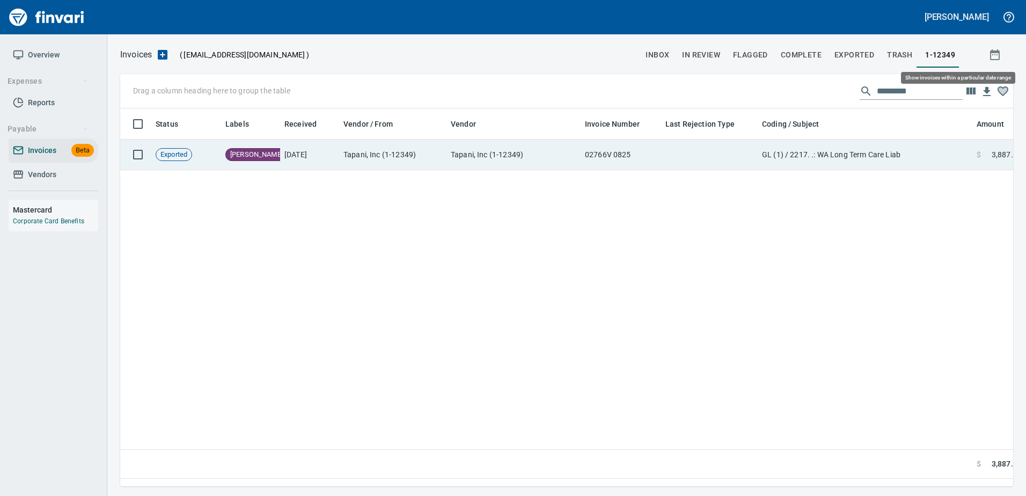
scroll to position [362, 885]
click at [667, 147] on td at bounding box center [709, 155] width 97 height 31
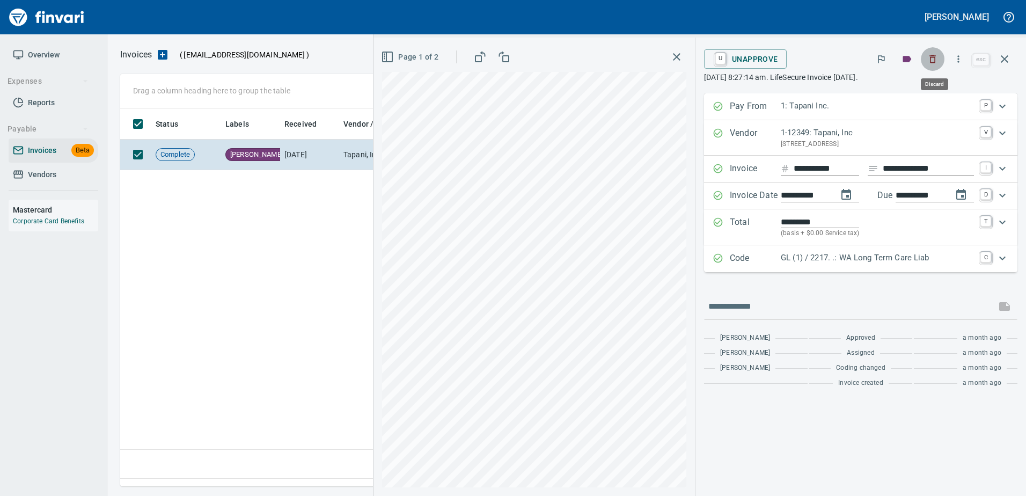
click at [935, 55] on icon "button" at bounding box center [933, 59] width 6 height 8
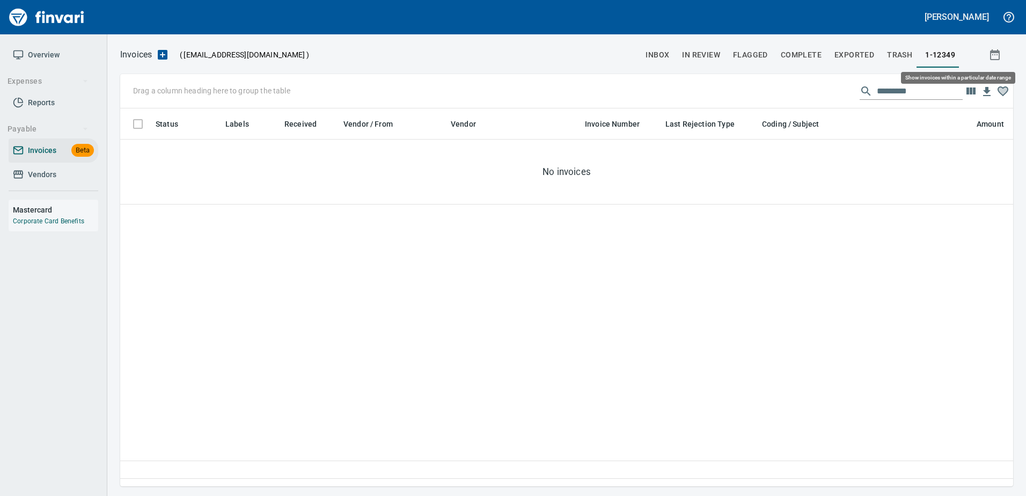
scroll to position [362, 885]
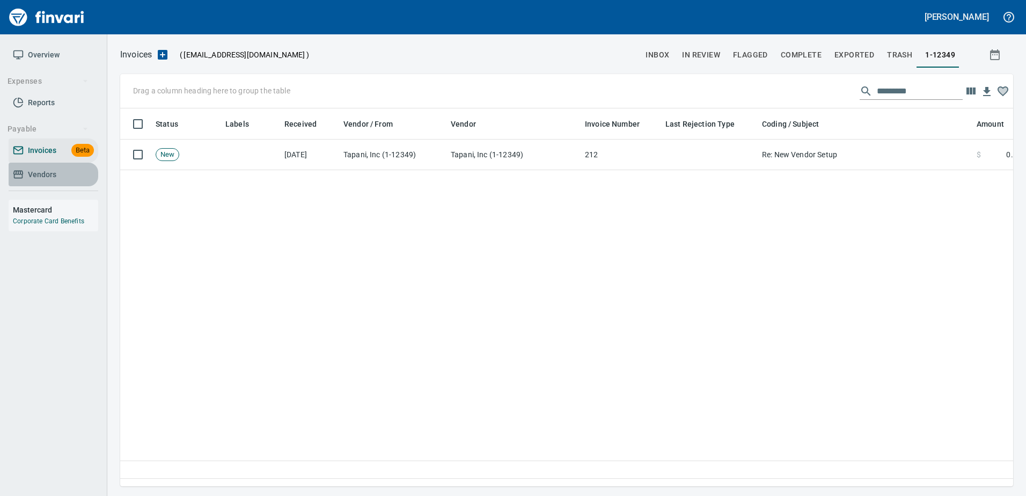
click at [46, 164] on link "Vendors" at bounding box center [54, 175] width 90 height 24
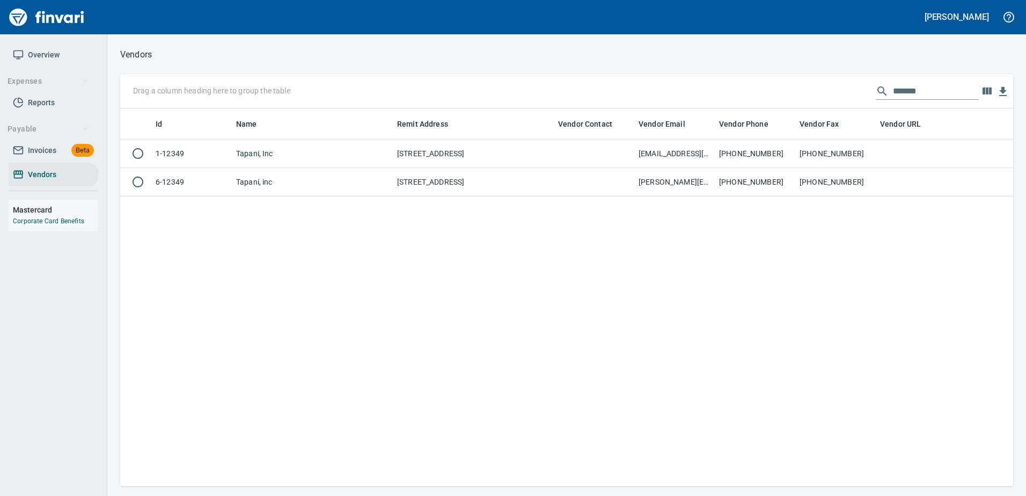
scroll to position [370, 885]
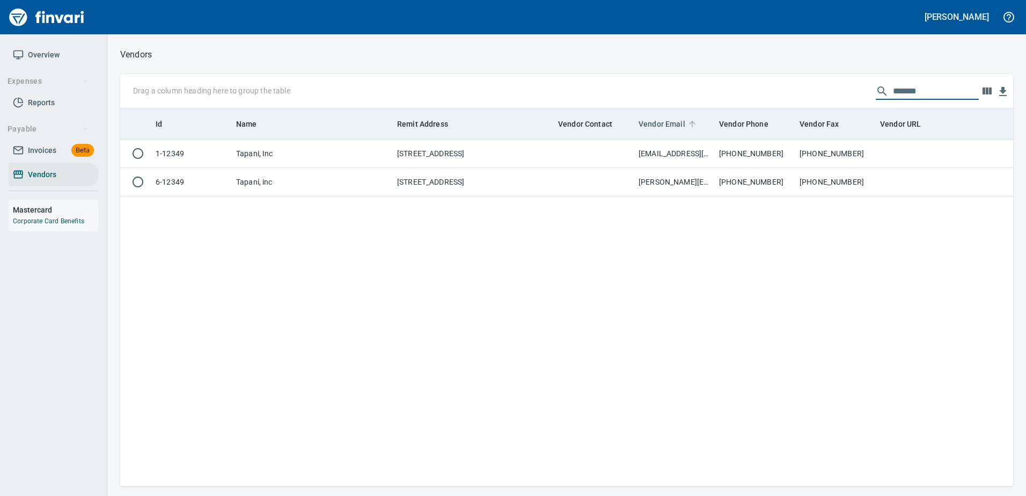
drag, startPoint x: 924, startPoint y: 97, endPoint x: 697, endPoint y: 119, distance: 228.1
click at [697, 119] on div "Drag a column heading here to group the table ******* Id Name Remit Address Ven…" at bounding box center [566, 280] width 893 height 412
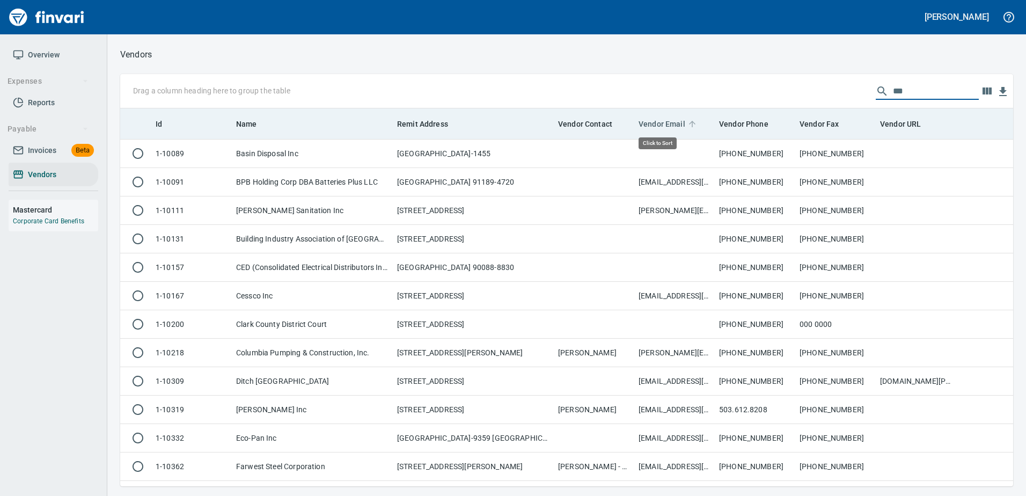
scroll to position [370, 877]
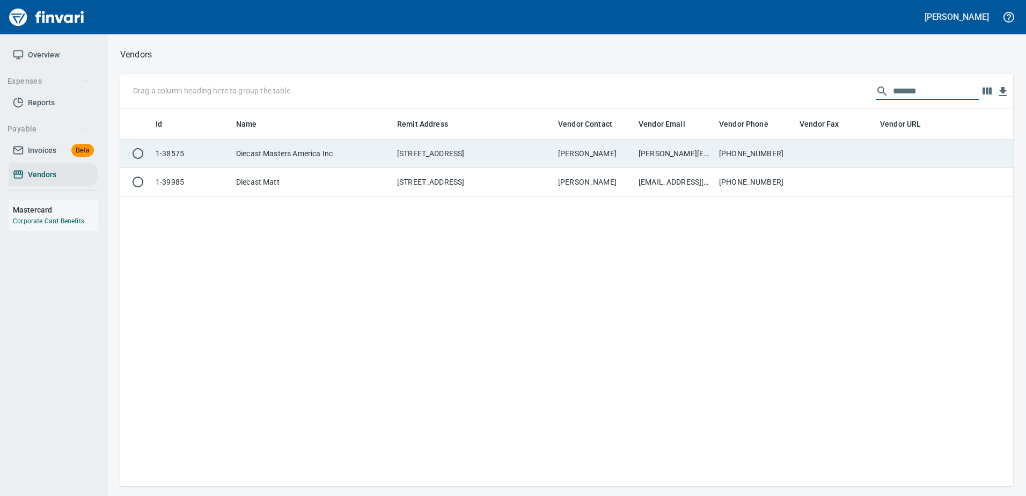
type input "*******"
click at [660, 158] on td "alexoujevolk@diecastmastersamerica.com" at bounding box center [675, 154] width 81 height 28
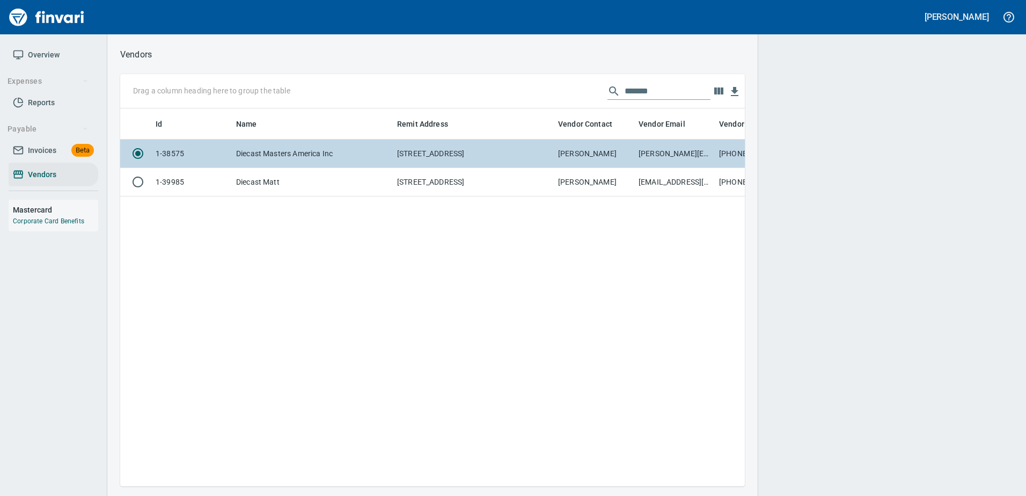
scroll to position [362, 617]
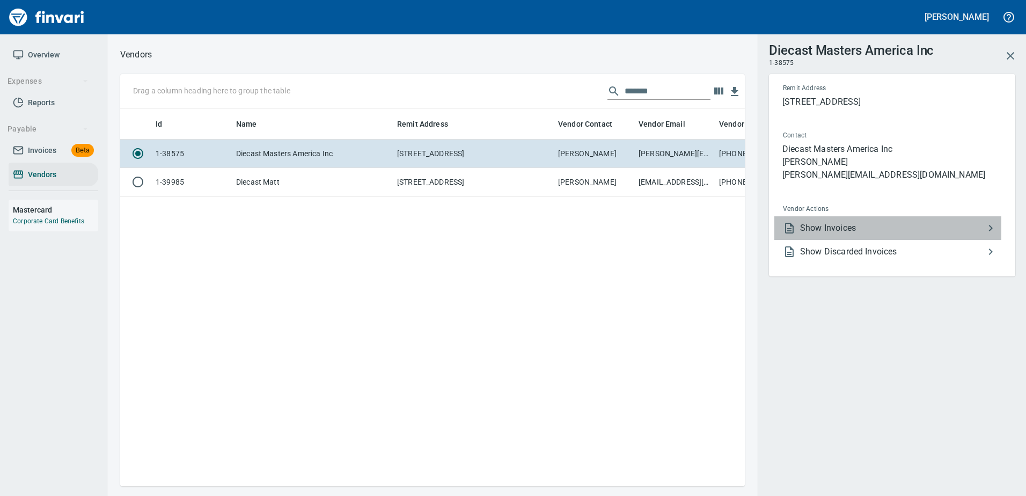
click at [811, 235] on span "Show Invoices" at bounding box center [892, 228] width 184 height 13
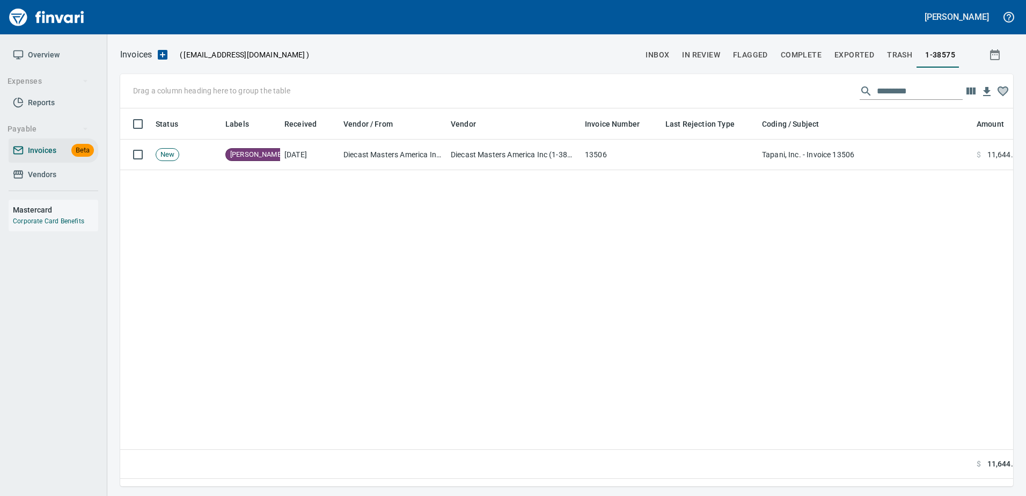
scroll to position [362, 885]
click at [890, 96] on input "text" at bounding box center [920, 91] width 86 height 17
drag, startPoint x: 54, startPoint y: 168, endPoint x: 86, endPoint y: 160, distance: 33.2
click at [54, 168] on span "Vendors" at bounding box center [42, 174] width 28 height 13
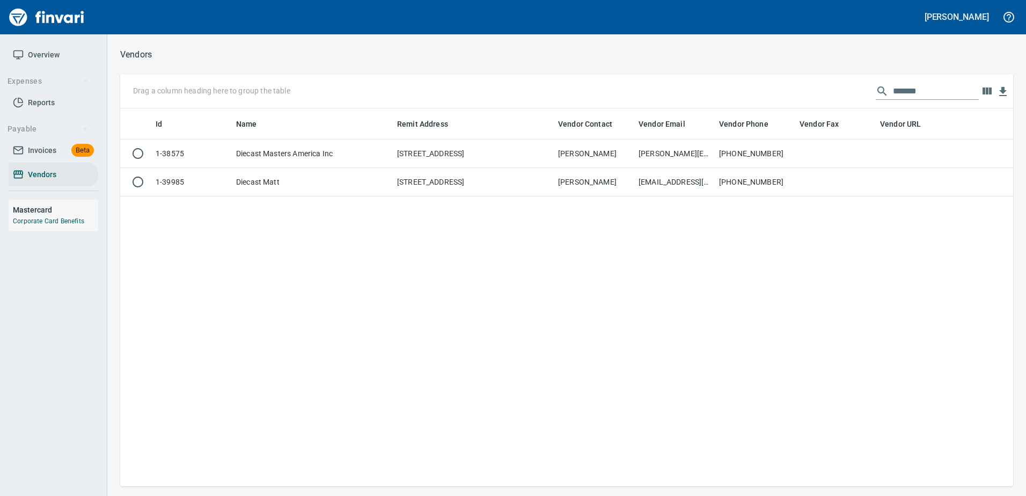
scroll to position [370, 885]
drag, startPoint x: 927, startPoint y: 91, endPoint x: 717, endPoint y: 93, distance: 209.9
click at [717, 93] on div "Drag a column heading here to group the table *******" at bounding box center [566, 91] width 893 height 34
type input "*"
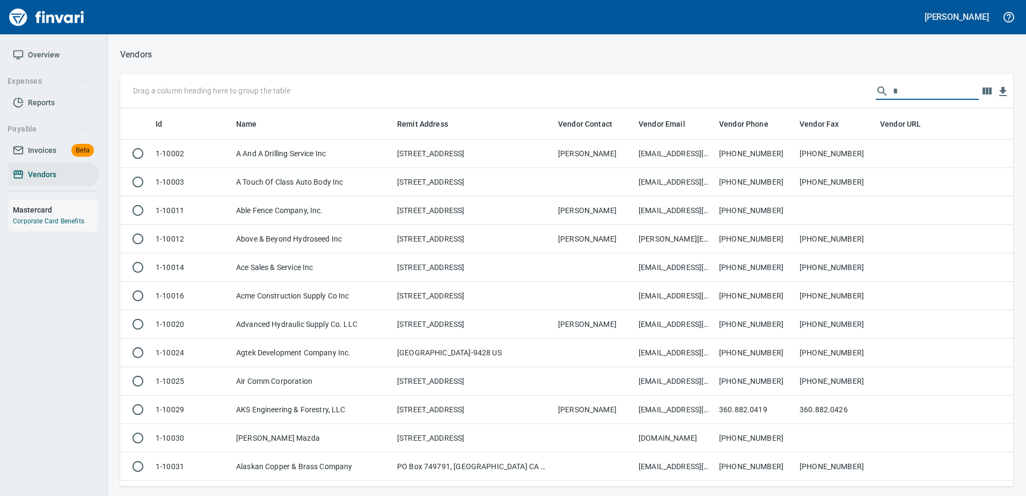
scroll to position [370, 877]
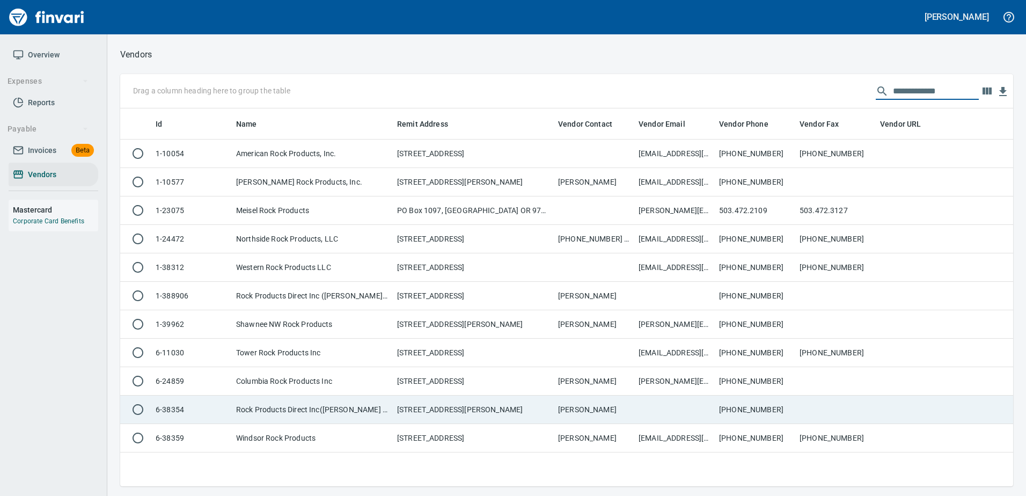
type input "**********"
click at [311, 406] on td "Rock Products Direct Inc(Wallace Rock)" at bounding box center [312, 410] width 161 height 28
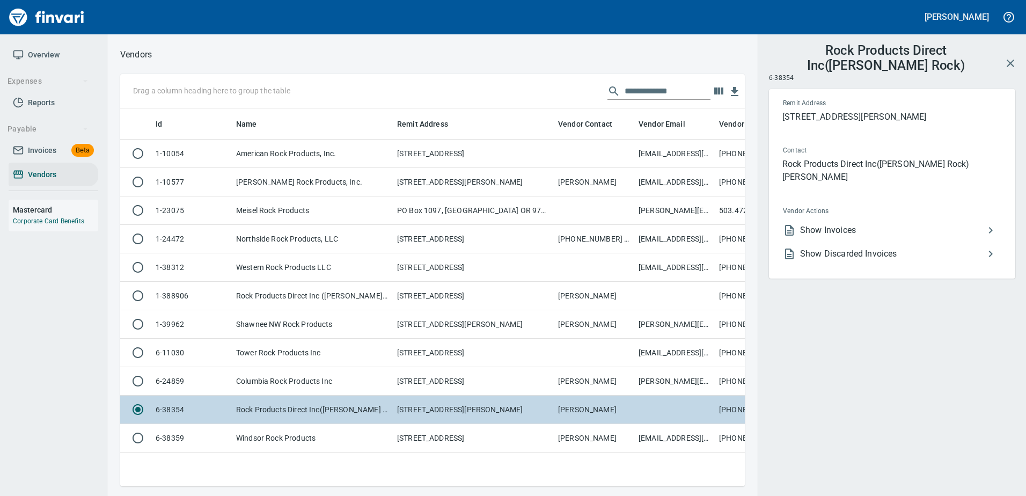
scroll to position [362, 617]
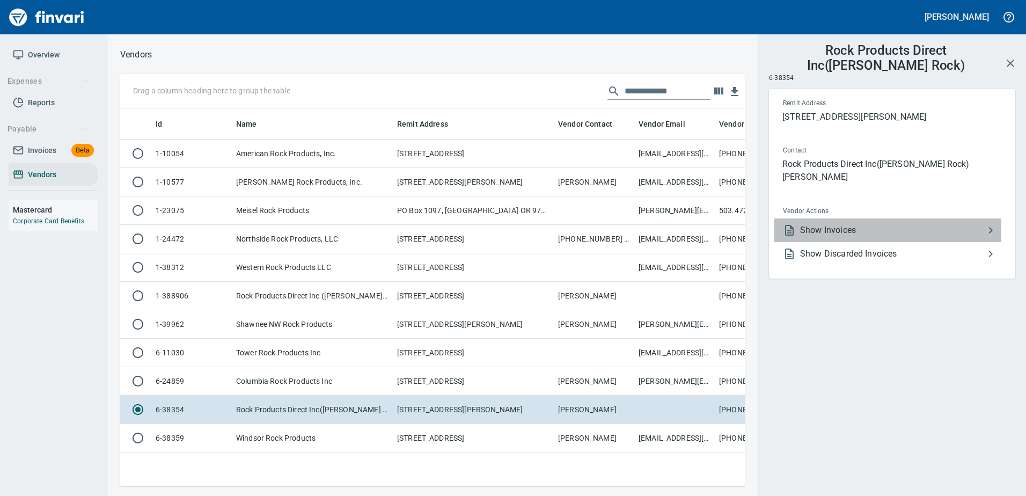
click at [812, 224] on span "Show Invoices" at bounding box center [892, 230] width 184 height 13
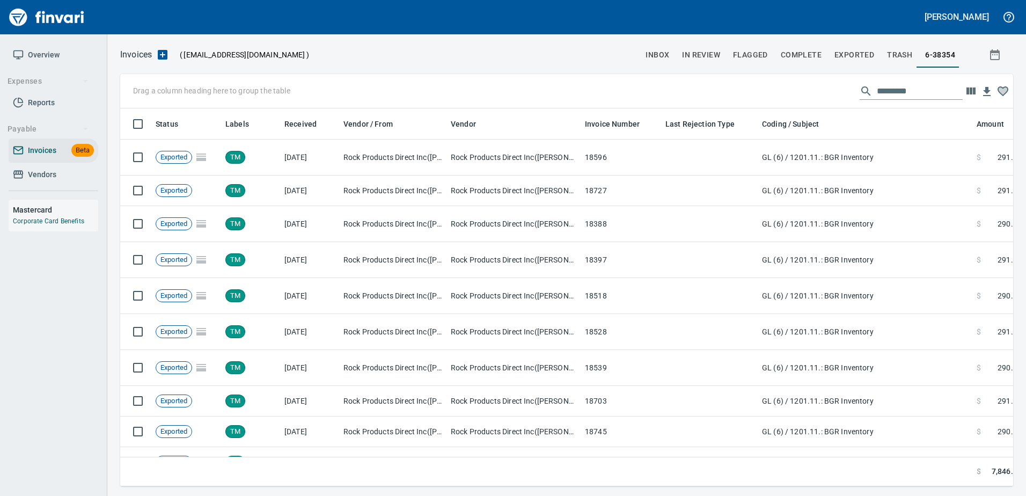
scroll to position [362, 877]
click at [877, 84] on input "text" at bounding box center [920, 91] width 86 height 17
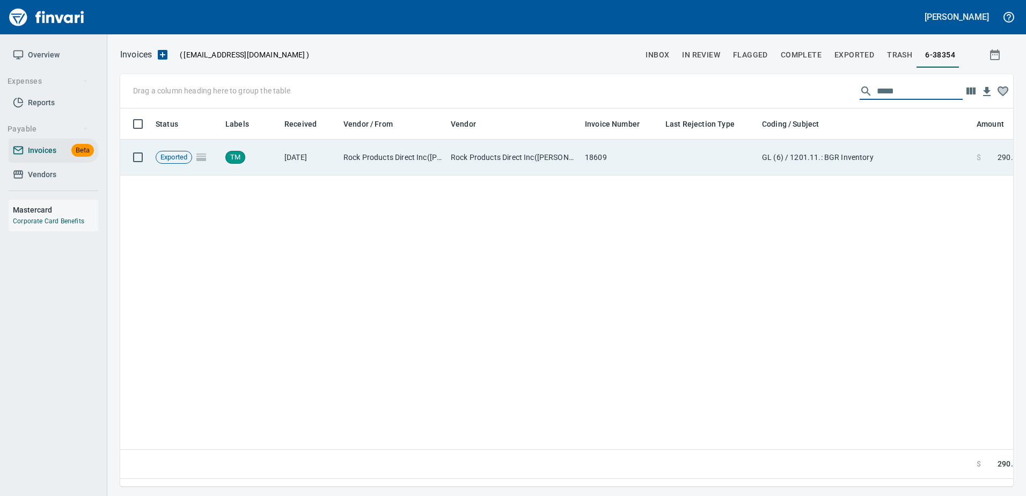
type input "*****"
click at [841, 165] on td "GL (6) / 1201.11.: BGR Inventory" at bounding box center [865, 158] width 215 height 36
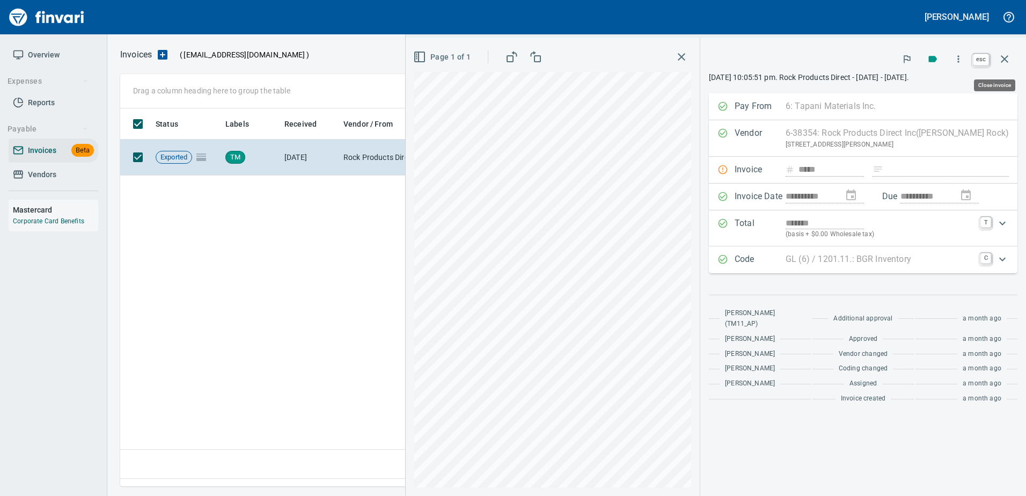
drag, startPoint x: 1009, startPoint y: 59, endPoint x: 1020, endPoint y: 60, distance: 11.9
click at [1010, 59] on icon "button" at bounding box center [1004, 59] width 13 height 13
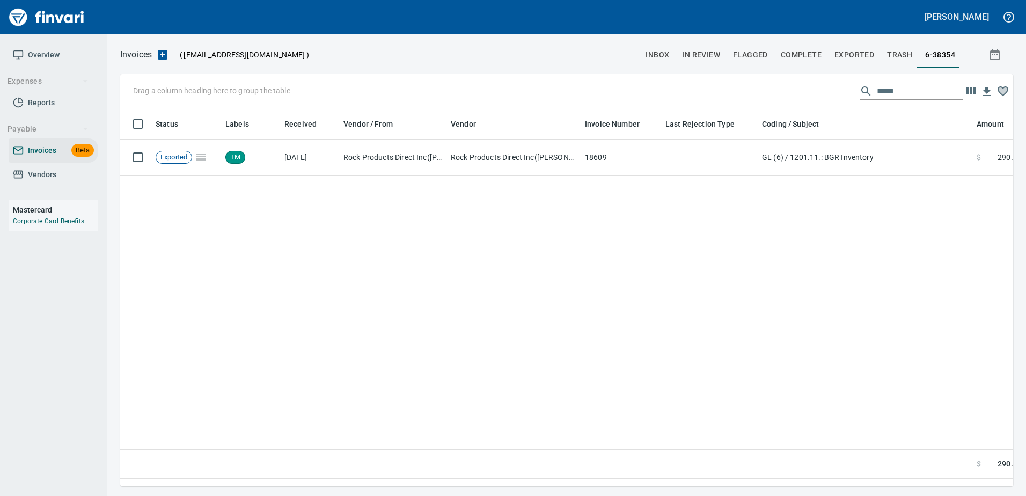
scroll to position [362, 885]
drag, startPoint x: 41, startPoint y: 169, endPoint x: 49, endPoint y: 165, distance: 8.7
click at [42, 169] on span "Vendors" at bounding box center [42, 174] width 28 height 13
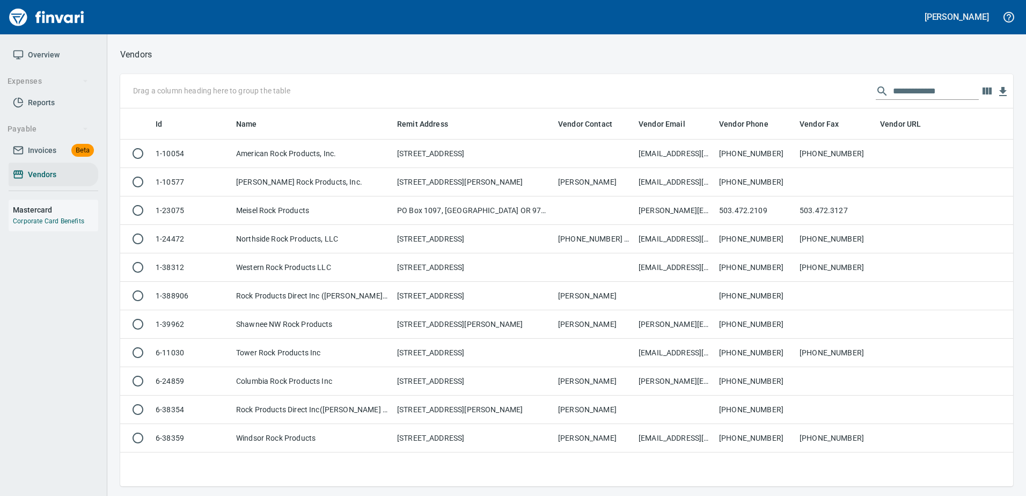
scroll to position [370, 885]
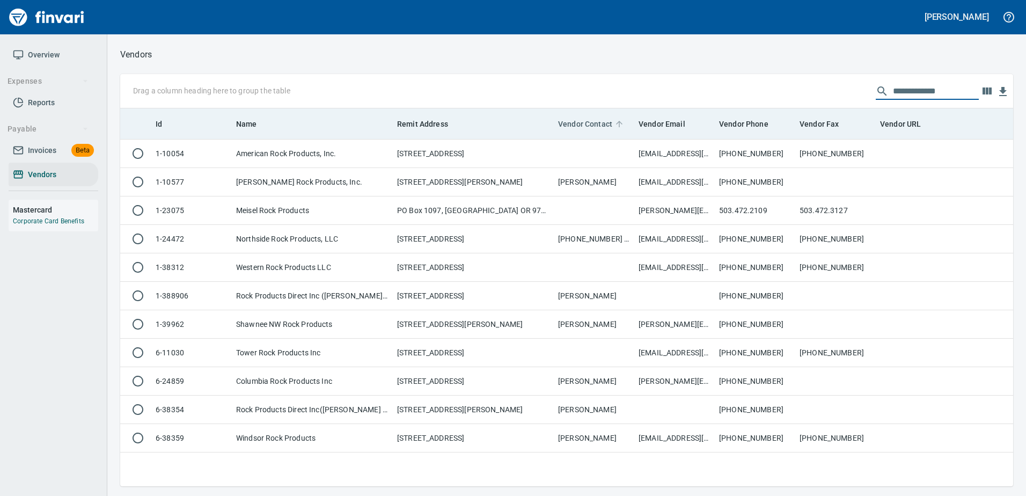
drag, startPoint x: 951, startPoint y: 92, endPoint x: 560, endPoint y: 117, distance: 391.0
click at [560, 117] on div "**********" at bounding box center [566, 280] width 893 height 412
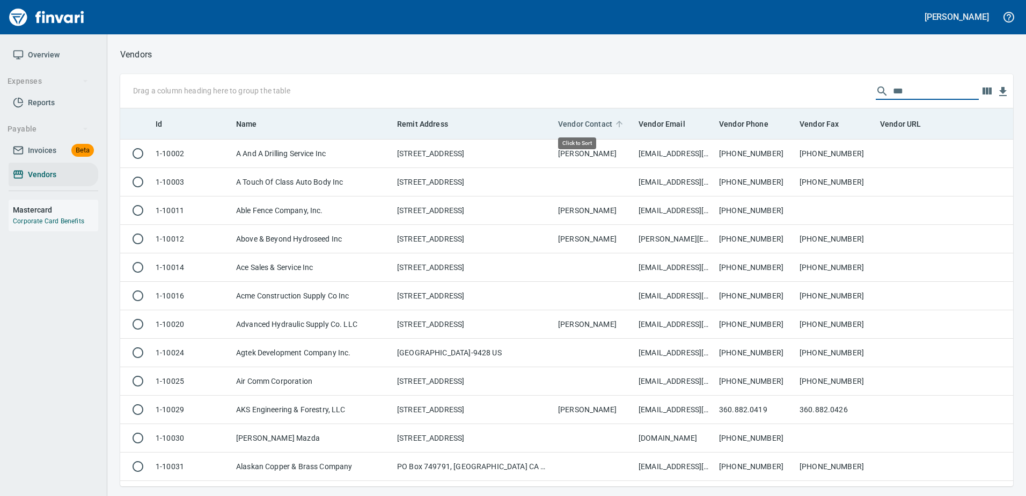
scroll to position [370, 877]
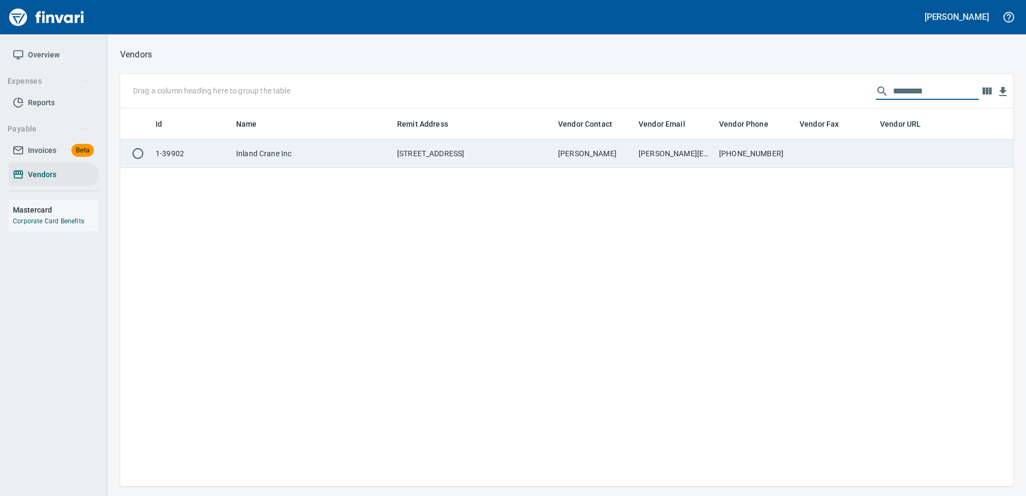
type input "*********"
click at [540, 158] on td "PO Box 5403, Boise ID 83705 US" at bounding box center [473, 154] width 161 height 28
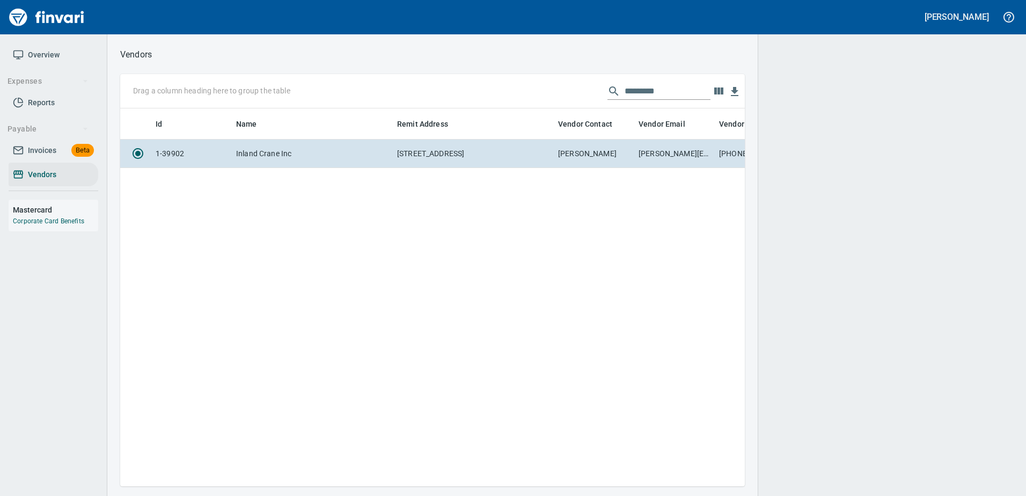
scroll to position [362, 617]
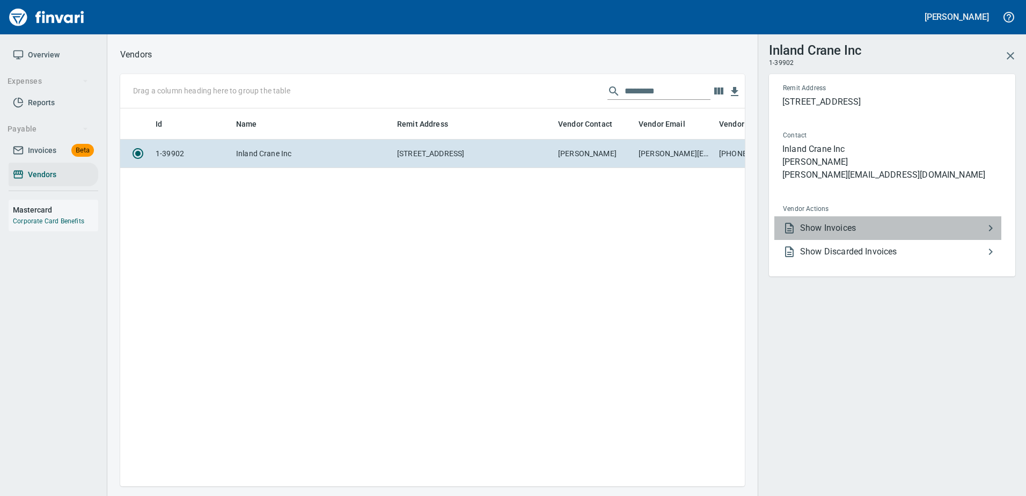
click at [826, 226] on span "Show Invoices" at bounding box center [892, 228] width 184 height 13
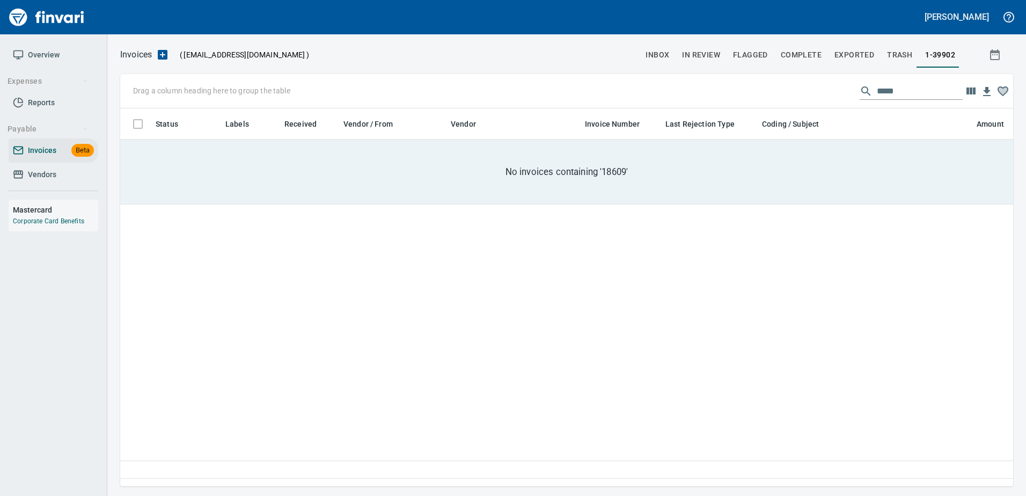
scroll to position [362, 885]
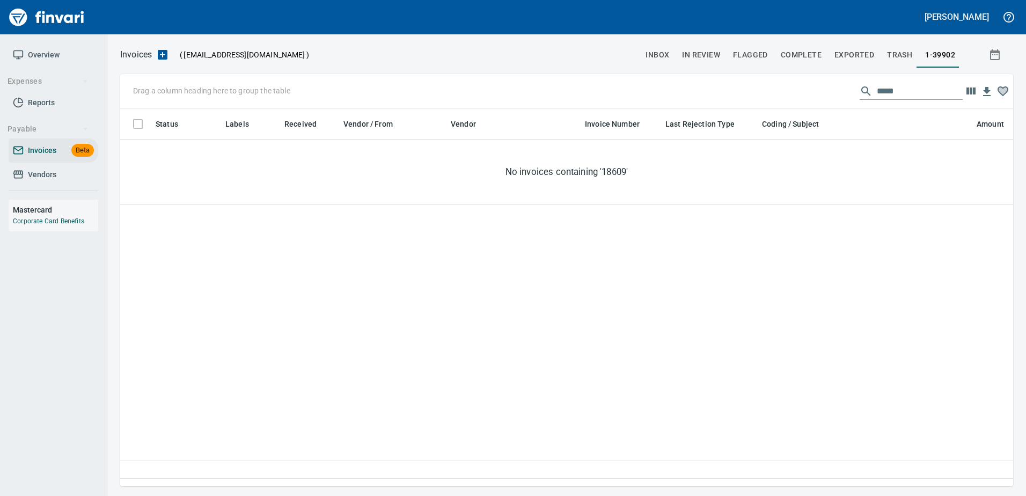
click at [883, 97] on input "*****" at bounding box center [920, 91] width 86 height 17
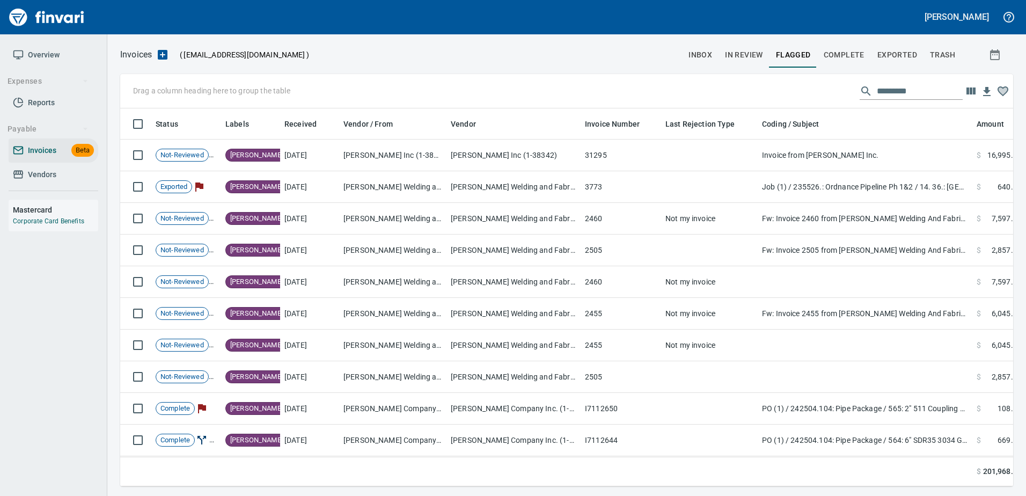
scroll to position [362, 877]
click at [891, 52] on span "Exported" at bounding box center [898, 54] width 40 height 13
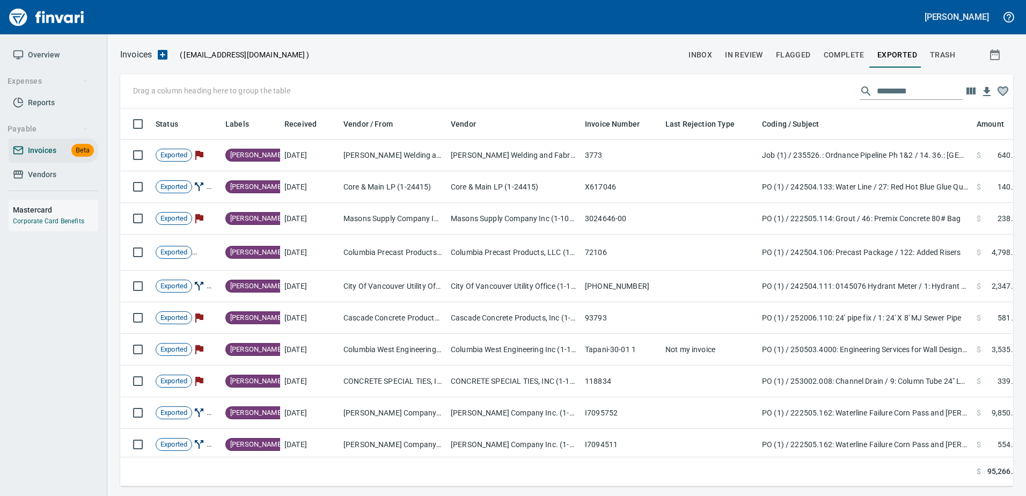
scroll to position [362, 877]
click at [840, 56] on span "Complete" at bounding box center [844, 54] width 41 height 13
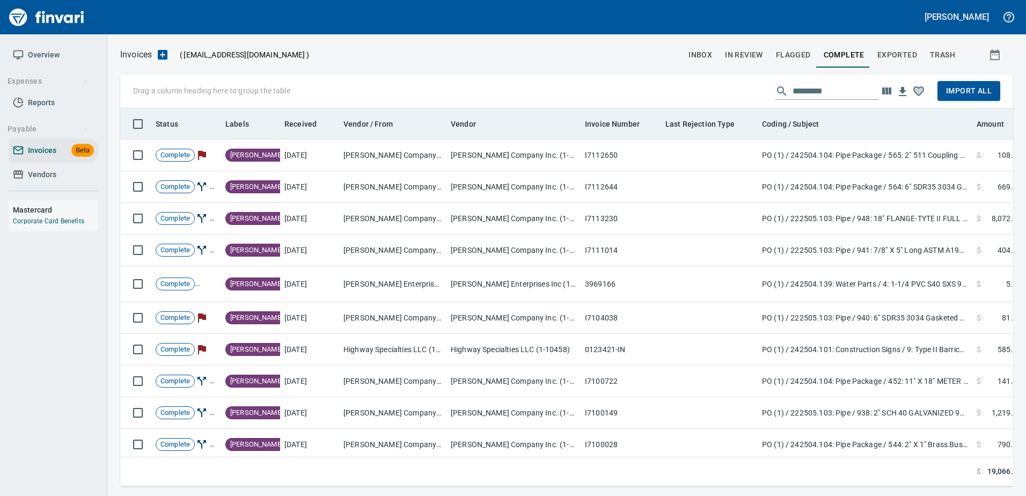
scroll to position [362, 877]
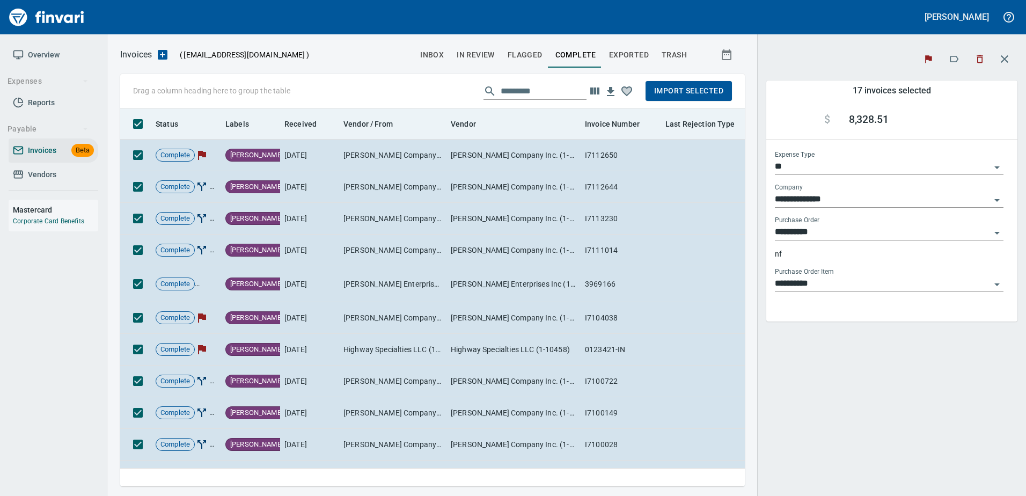
scroll to position [362, 609]
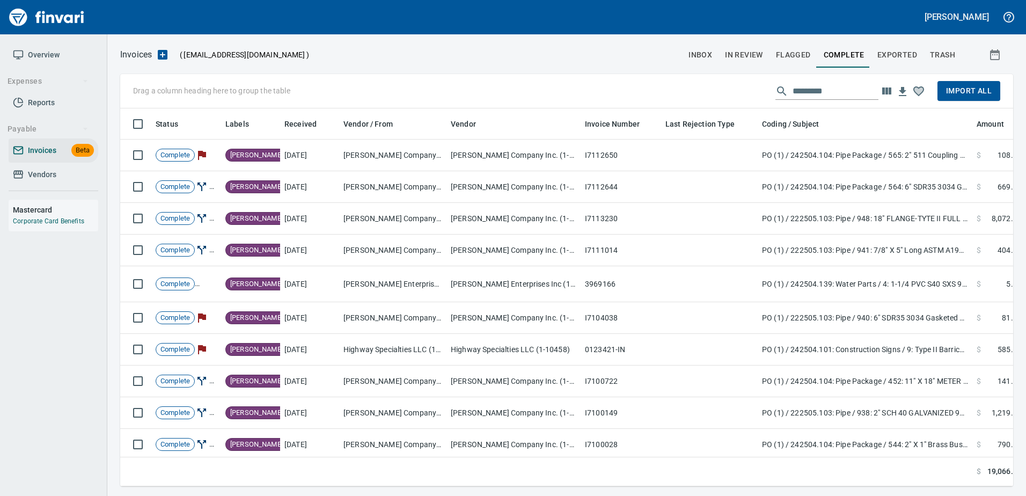
scroll to position [362, 877]
click at [712, 52] on span "inbox" at bounding box center [701, 54] width 24 height 13
